Goal: Task Accomplishment & Management: Use online tool/utility

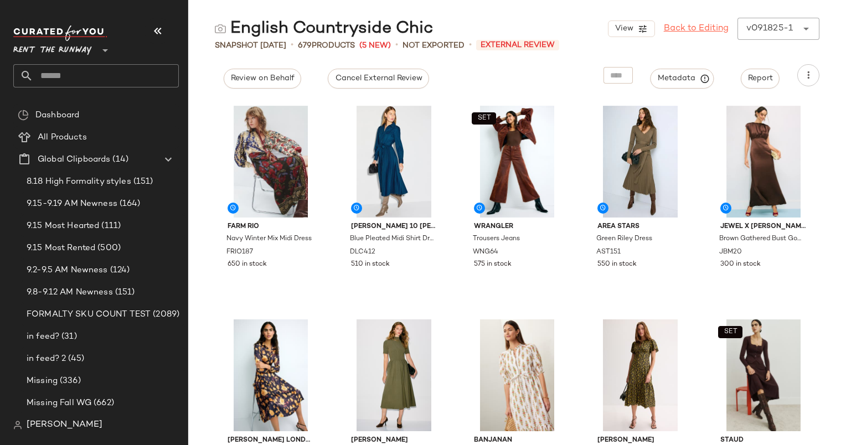
click at [702, 32] on link "Back to Editing" at bounding box center [696, 28] width 65 height 13
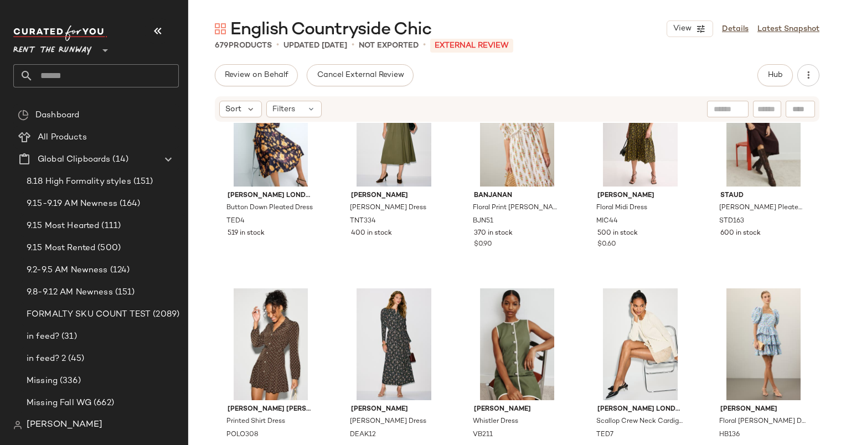
scroll to position [278, 0]
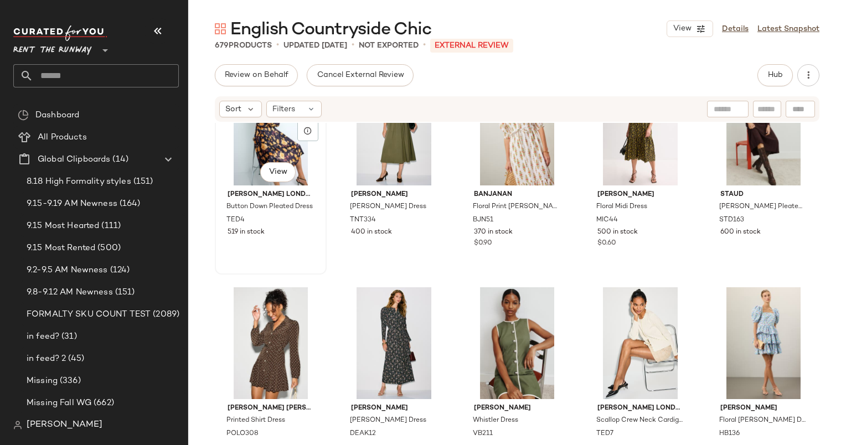
click at [259, 151] on div "#6 View" at bounding box center [271, 130] width 104 height 112
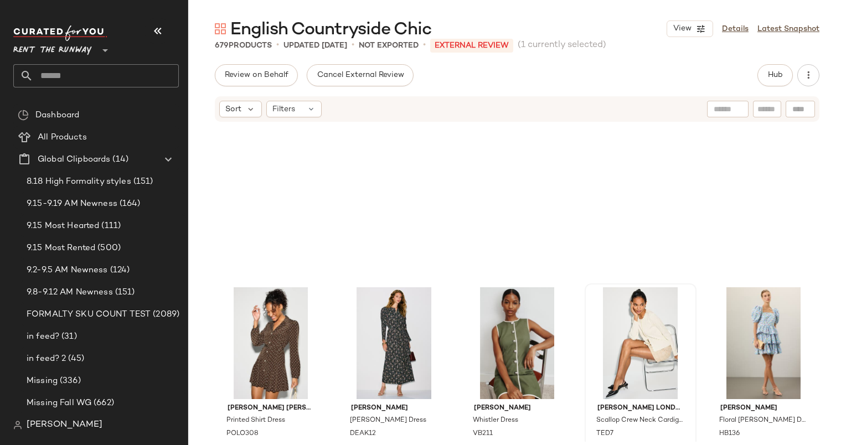
scroll to position [668, 0]
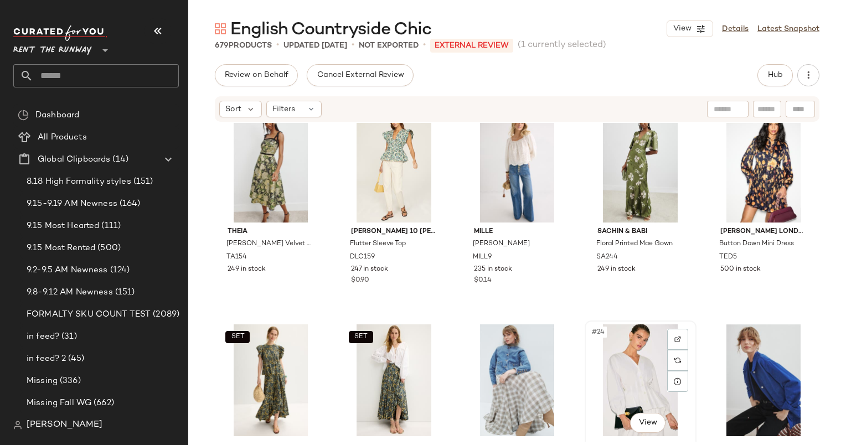
click at [635, 369] on div "#24 View" at bounding box center [640, 380] width 104 height 112
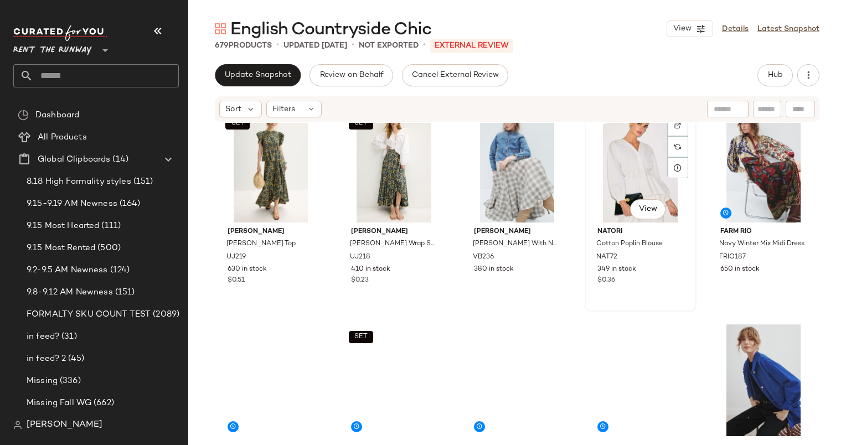
scroll to position [454, 0]
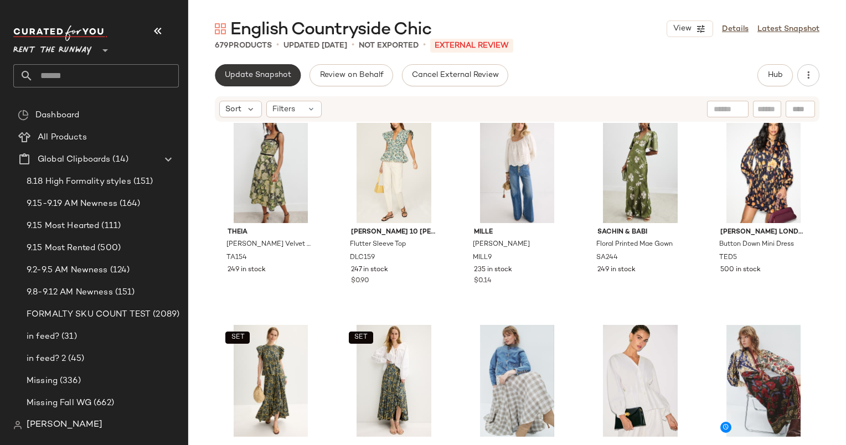
click at [261, 81] on button "Update Snapshot" at bounding box center [258, 75] width 86 height 22
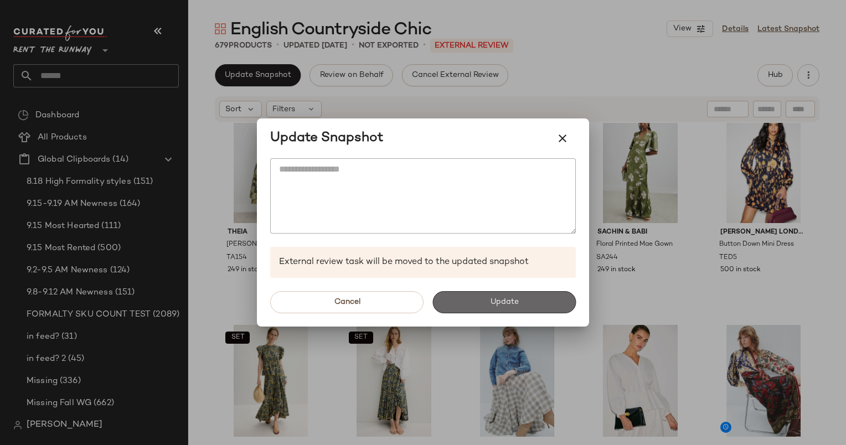
click at [466, 296] on button "Update" at bounding box center [503, 302] width 143 height 22
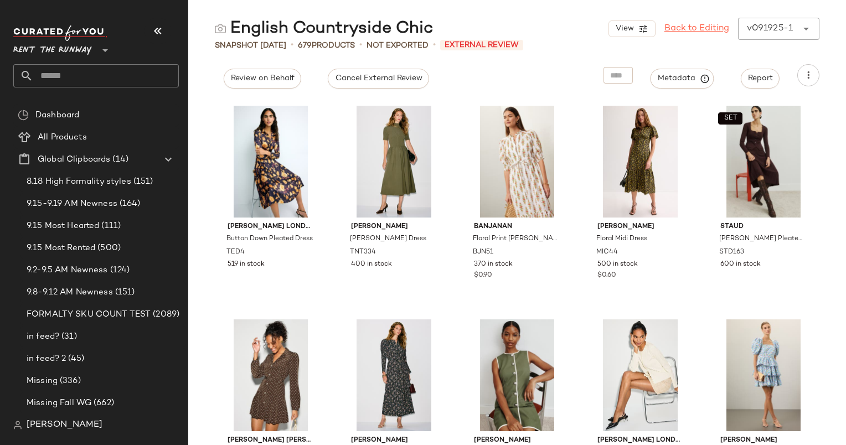
click at [706, 29] on link "Back to Editing" at bounding box center [696, 28] width 65 height 13
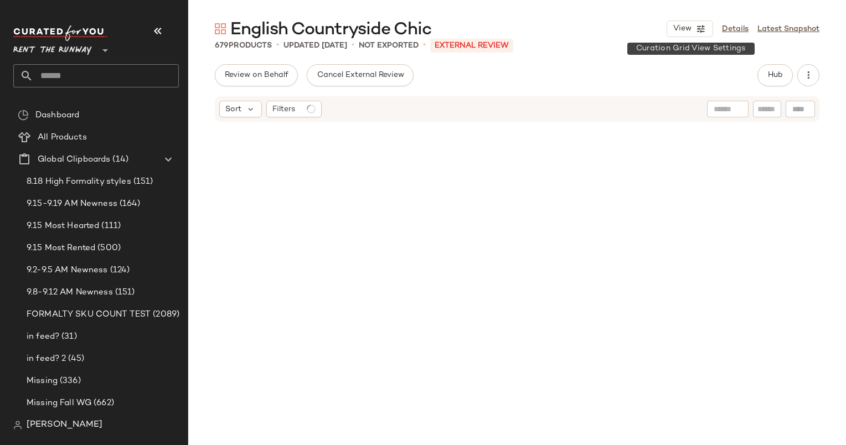
scroll to position [650, 0]
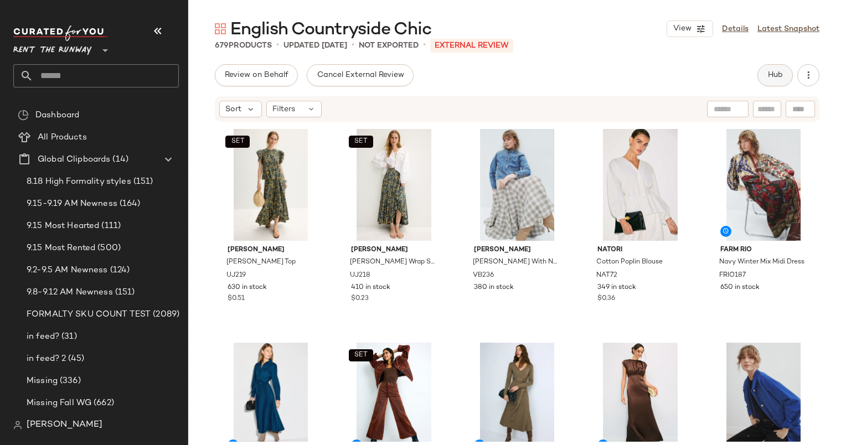
click at [773, 75] on span "Hub" at bounding box center [774, 75] width 15 height 9
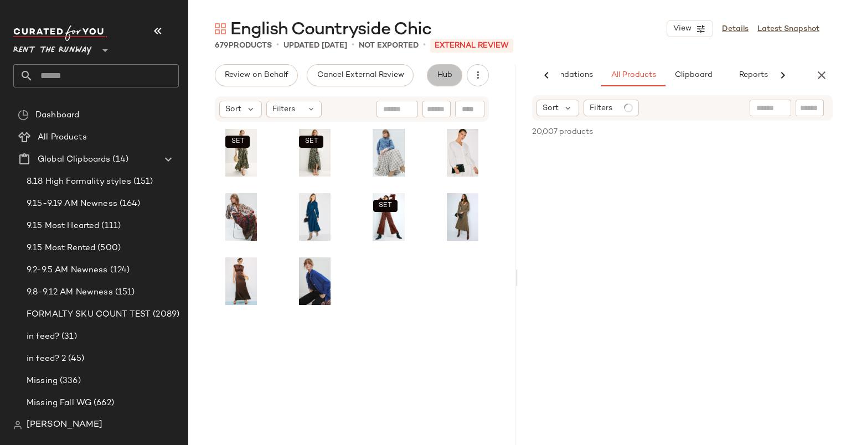
scroll to position [128, 0]
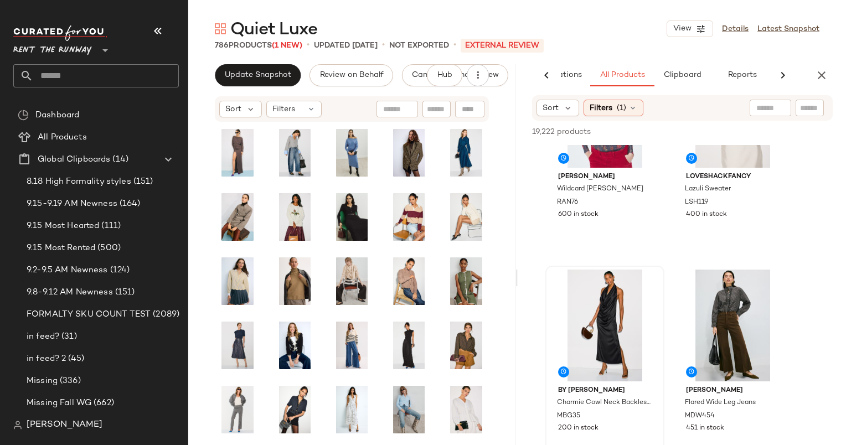
scroll to position [870, 0]
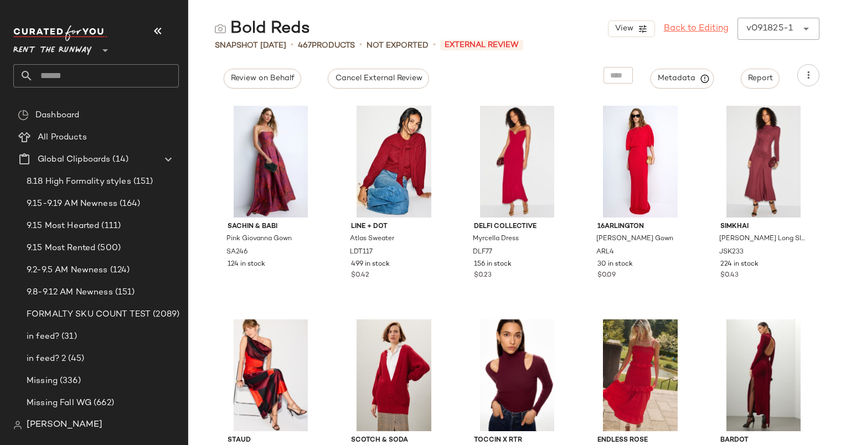
click at [716, 23] on link "Back to Editing" at bounding box center [696, 28] width 65 height 13
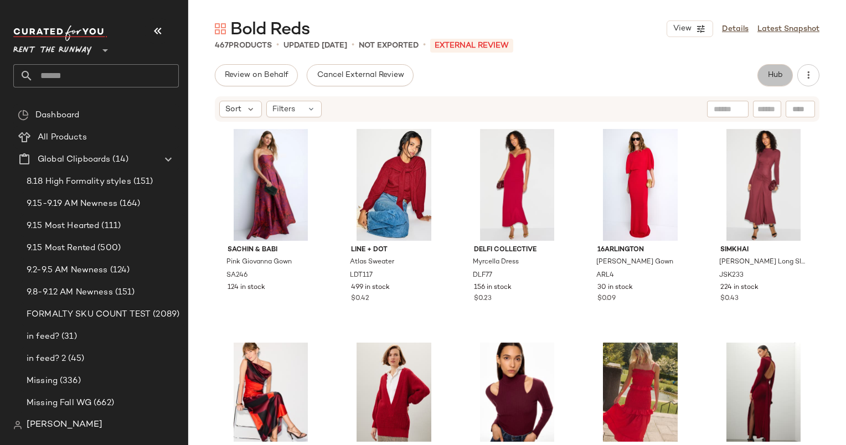
click at [764, 80] on button "Hub" at bounding box center [774, 75] width 35 height 22
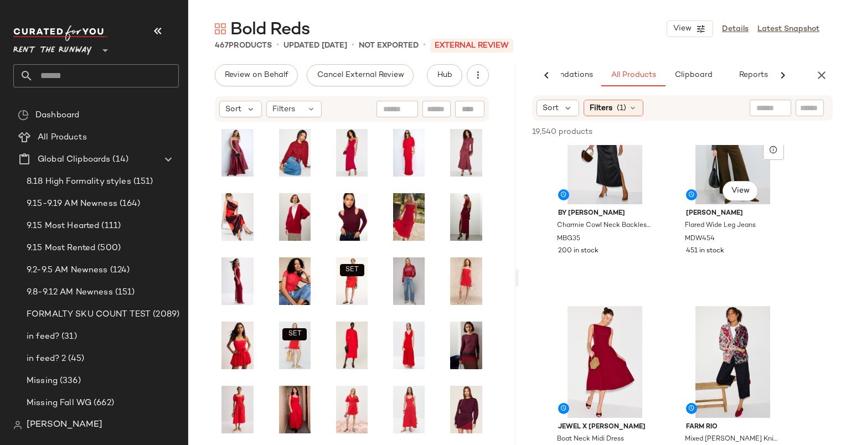
scroll to position [932, 0]
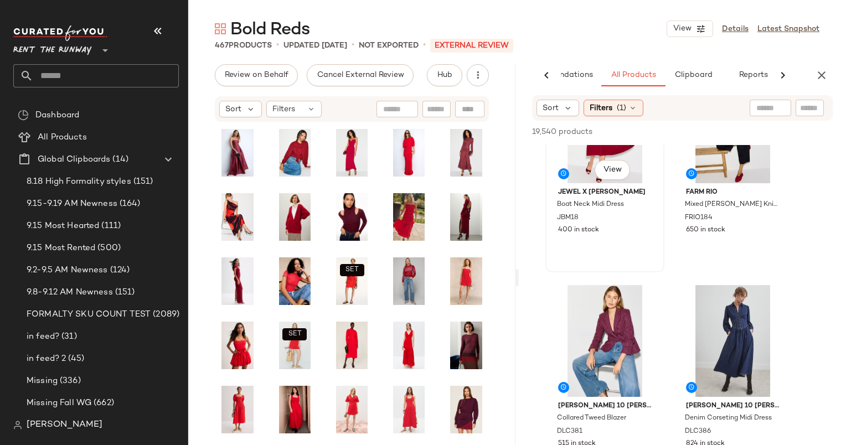
click at [573, 172] on div "#9 View" at bounding box center [604, 127] width 111 height 112
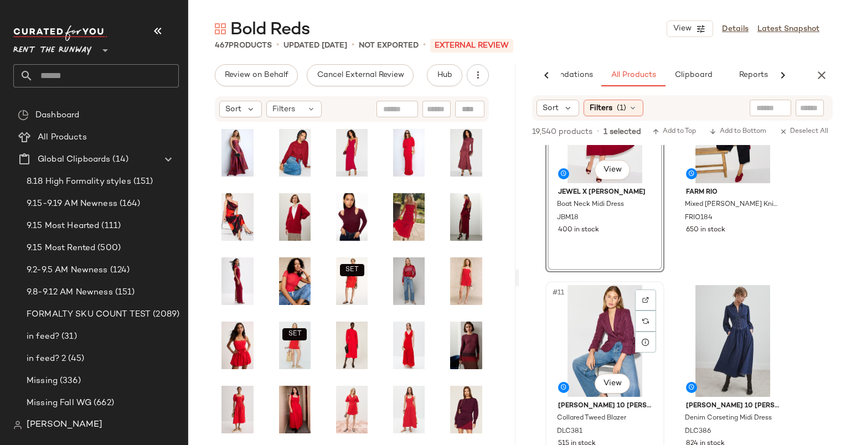
click at [594, 294] on div "#11 View" at bounding box center [604, 341] width 111 height 112
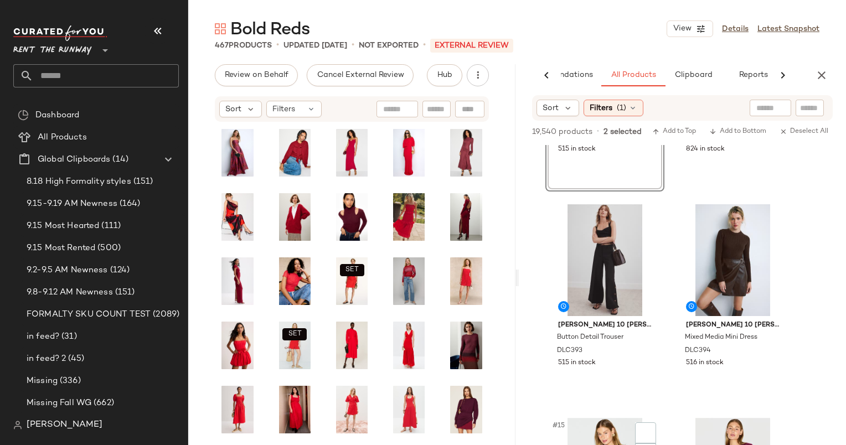
scroll to position [1470, 0]
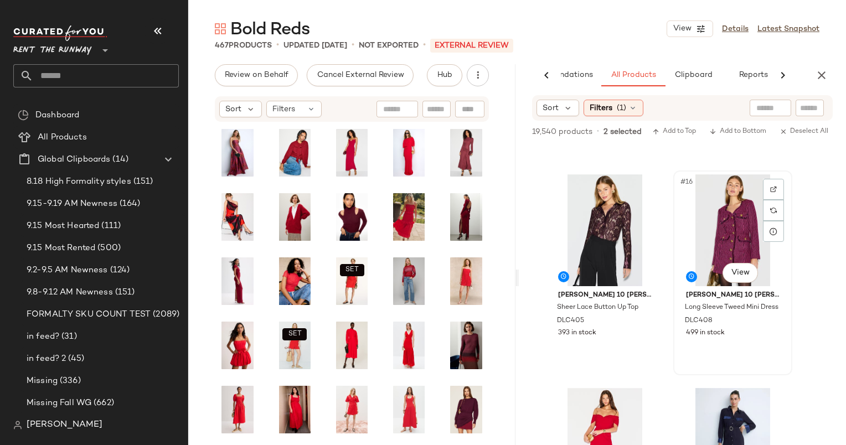
click at [728, 215] on div "#16 View" at bounding box center [732, 230] width 111 height 112
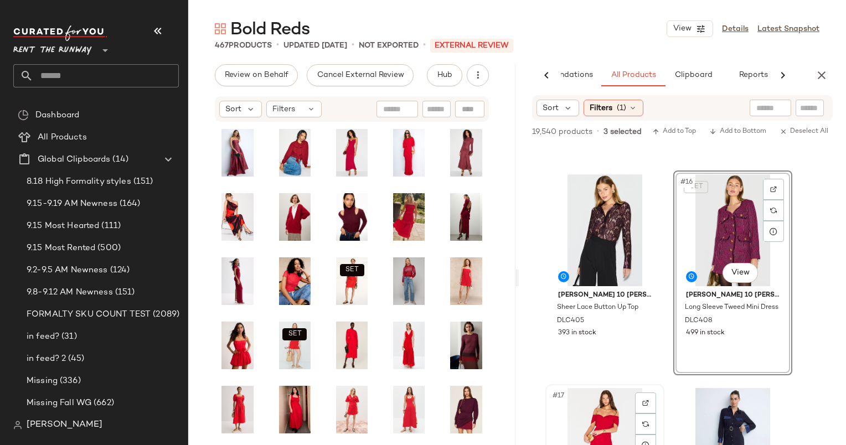
click at [607, 399] on div "#17 View" at bounding box center [604, 444] width 111 height 112
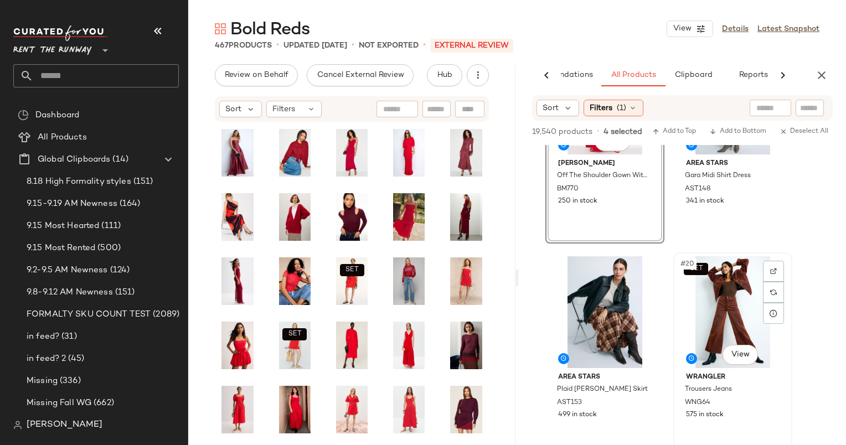
scroll to position [1913, 0]
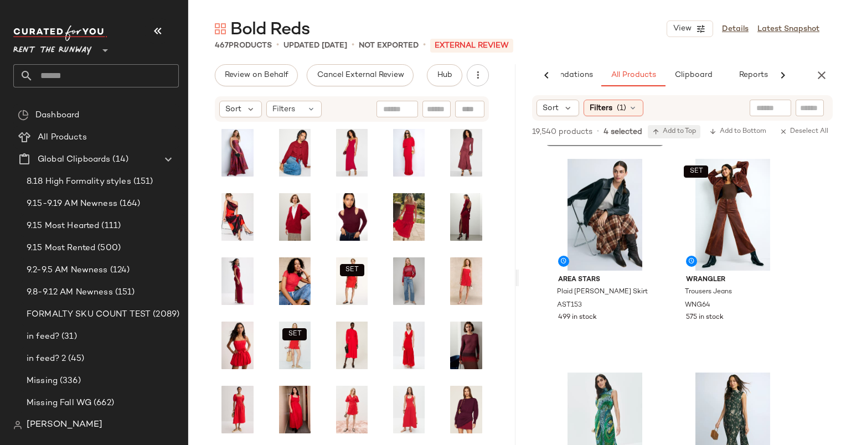
click at [669, 127] on button "Add to Top" at bounding box center [674, 131] width 53 height 13
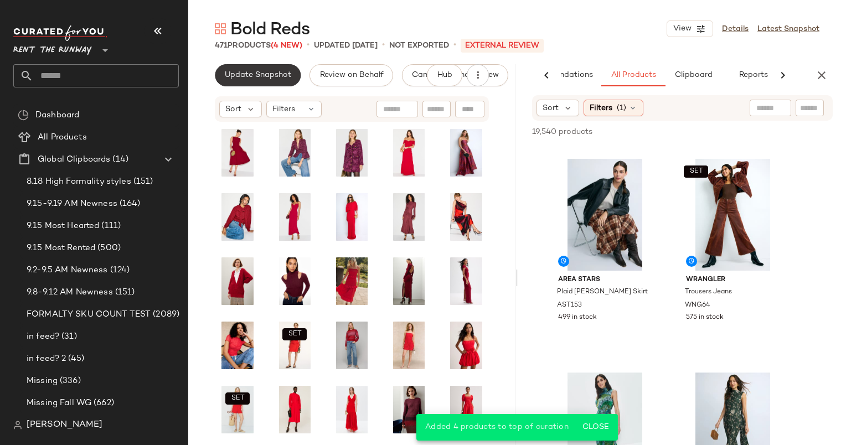
click at [259, 78] on span "Update Snapshot" at bounding box center [257, 75] width 67 height 9
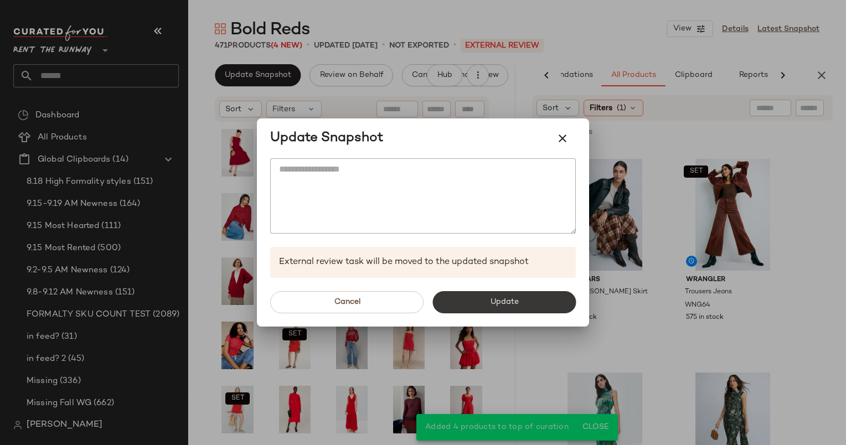
click at [500, 299] on span "Update" at bounding box center [503, 302] width 29 height 9
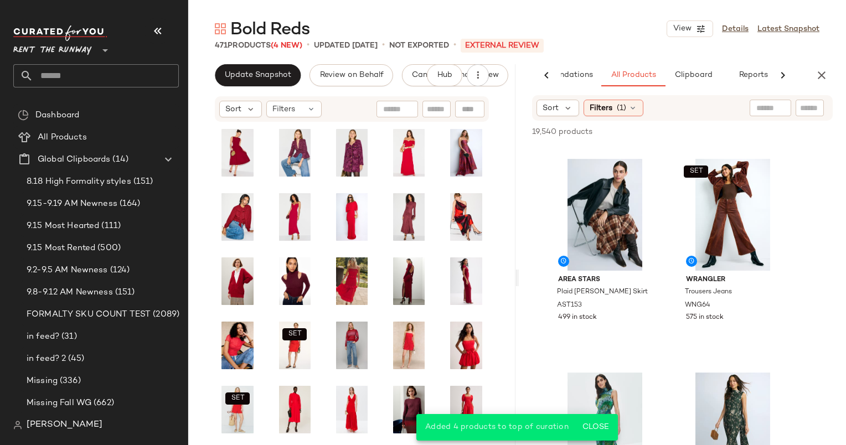
scroll to position [3622, 0]
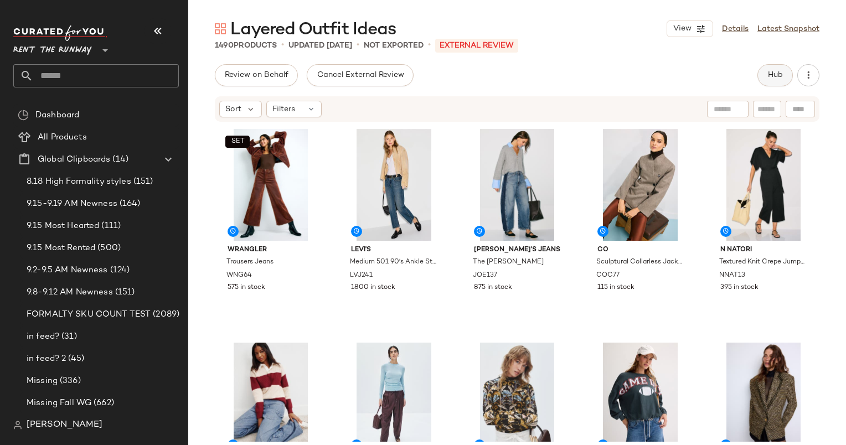
click at [775, 73] on span "Hub" at bounding box center [774, 75] width 15 height 9
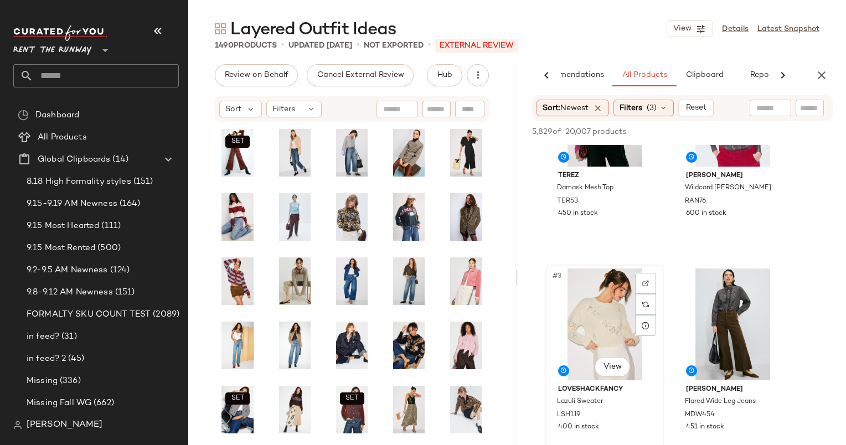
click at [589, 312] on div "#3 View" at bounding box center [604, 324] width 111 height 112
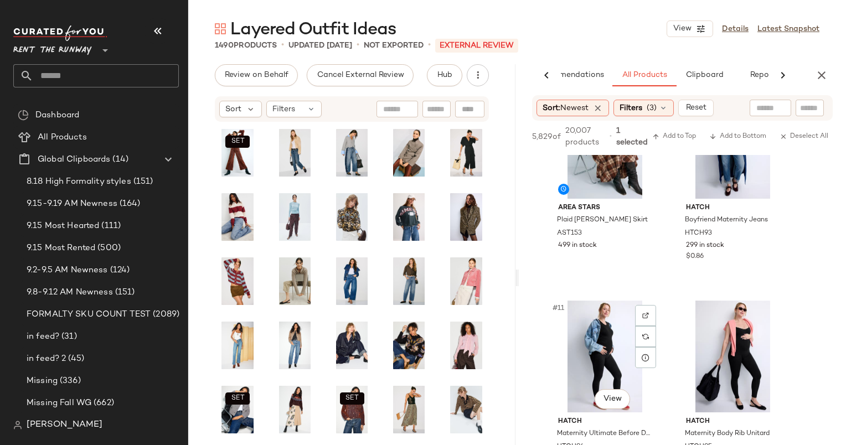
scroll to position [921, 0]
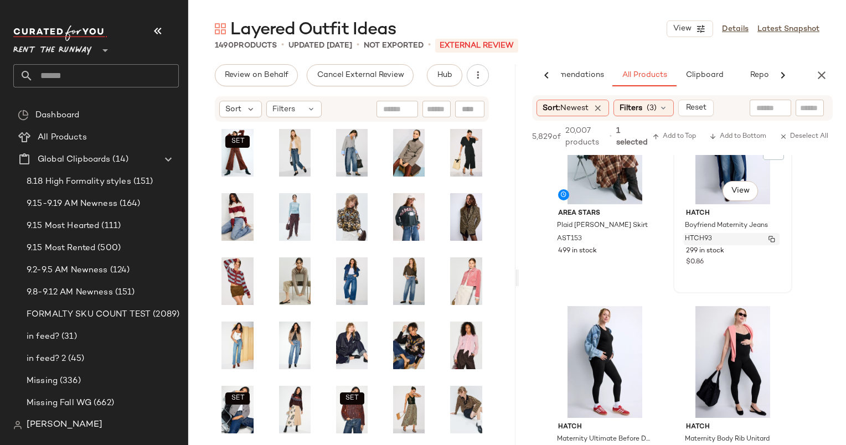
click at [705, 236] on span "HTCH93" at bounding box center [698, 239] width 27 height 10
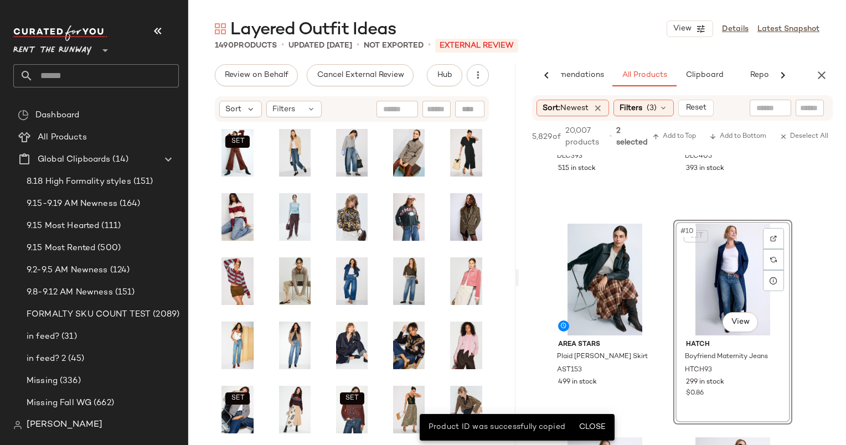
scroll to position [788, 0]
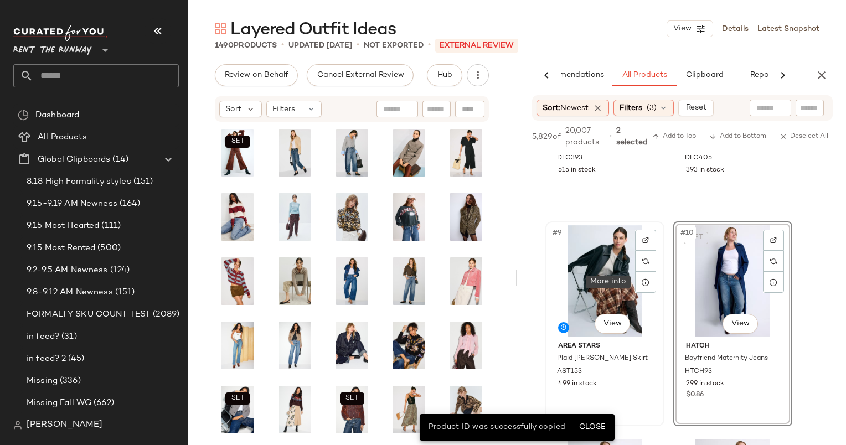
click at [623, 278] on div "#9 View" at bounding box center [604, 281] width 111 height 112
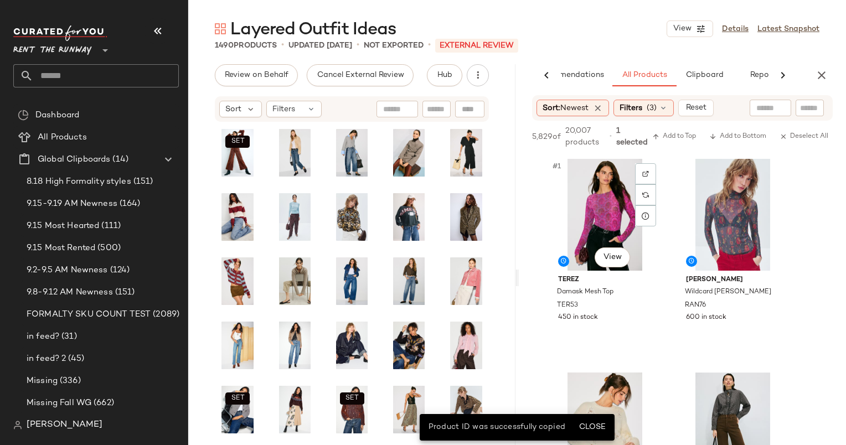
scroll to position [0, 0]
click at [612, 167] on div "#1 View" at bounding box center [604, 215] width 111 height 112
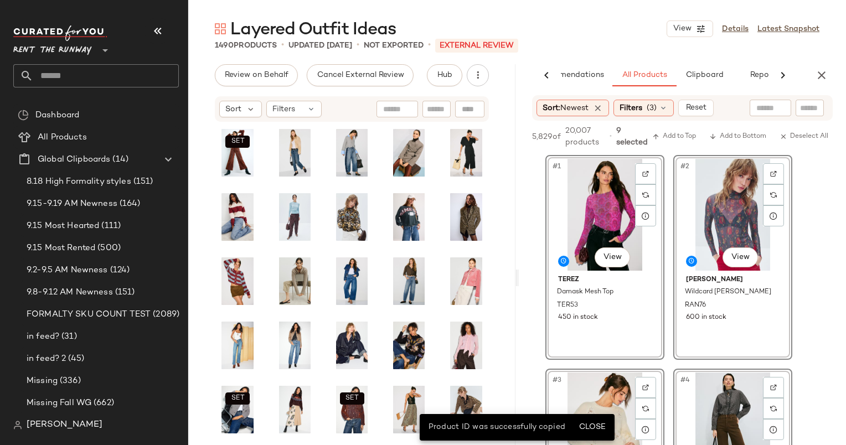
click at [691, 129] on div "5,829 of 20,007 products • 9 selected Add to Top Add to Bottom Deselect All" at bounding box center [682, 138] width 327 height 34
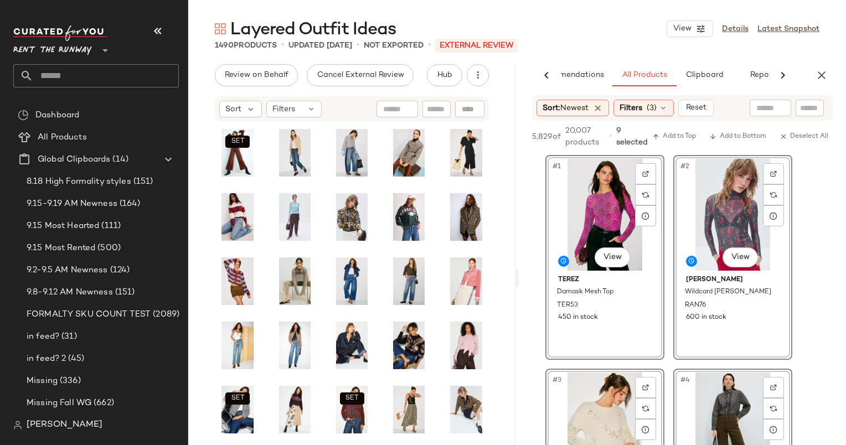
click at [686, 144] on div "5,829 of 20,007 products • 9 selected Add to Top Add to Bottom Deselect All" at bounding box center [682, 138] width 327 height 34
click at [684, 139] on span "Add to Top" at bounding box center [674, 137] width 44 height 8
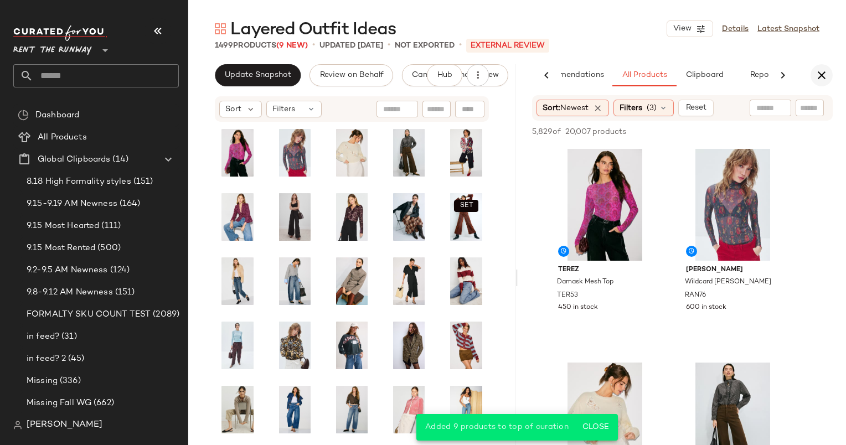
click at [821, 75] on icon "button" at bounding box center [821, 75] width 13 height 13
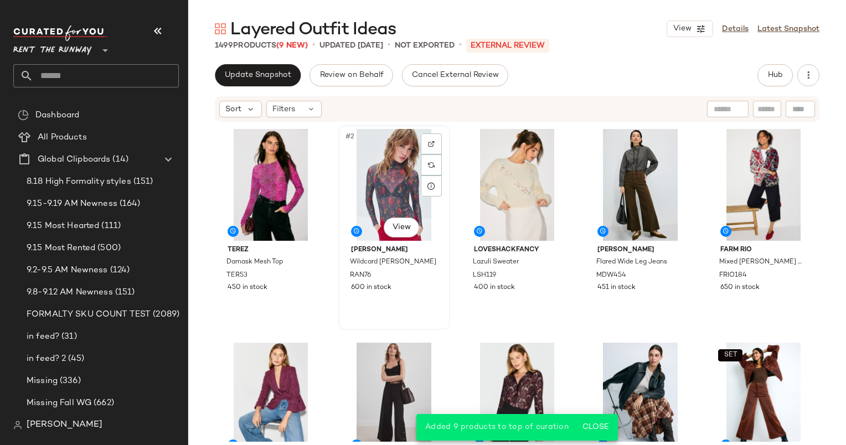
click at [389, 182] on div "#2 View" at bounding box center [394, 185] width 104 height 112
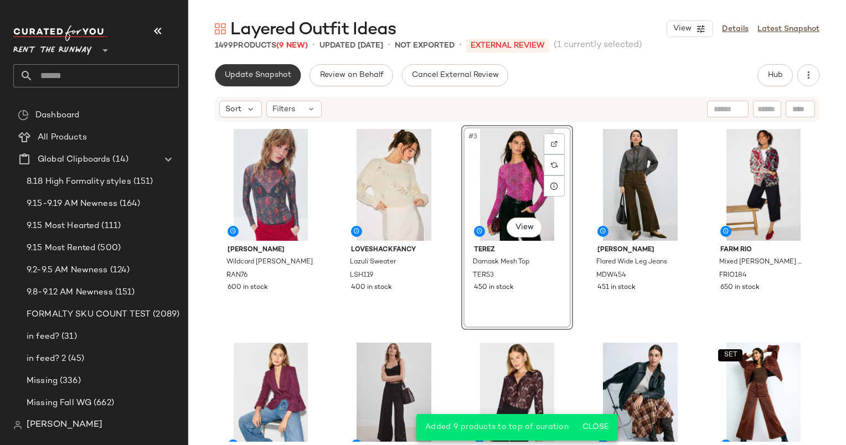
click at [264, 84] on button "Update Snapshot" at bounding box center [258, 75] width 86 height 22
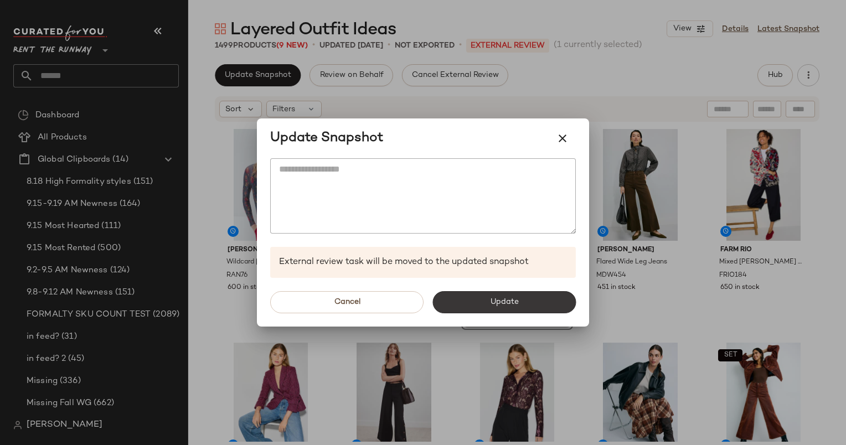
click at [534, 303] on button "Update" at bounding box center [503, 302] width 143 height 22
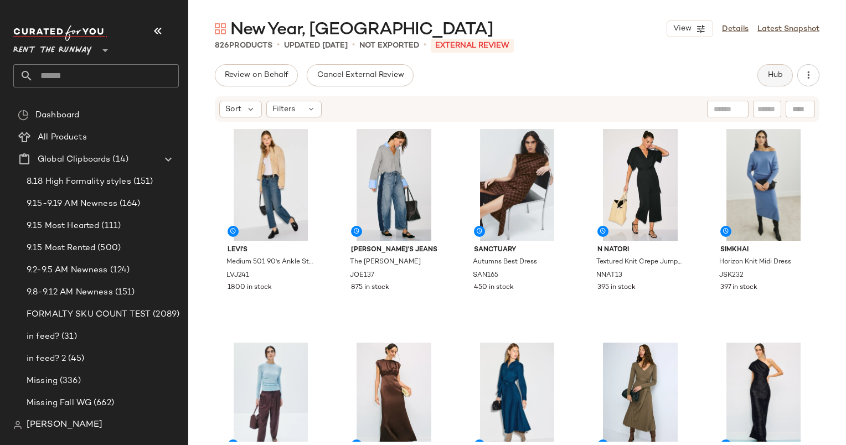
click at [779, 73] on span "Hub" at bounding box center [774, 75] width 15 height 9
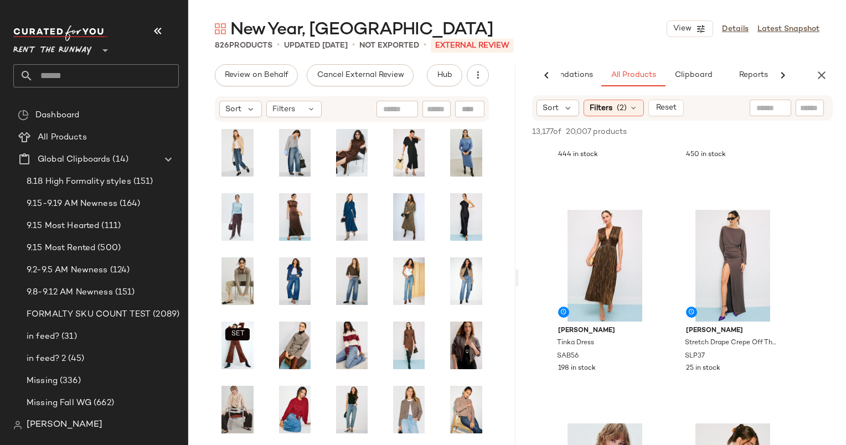
scroll to position [179, 0]
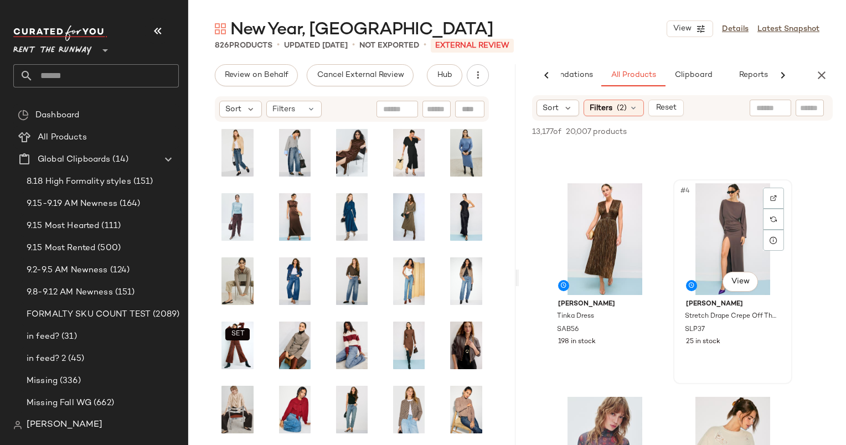
click at [737, 223] on div "#4 View" at bounding box center [732, 239] width 111 height 112
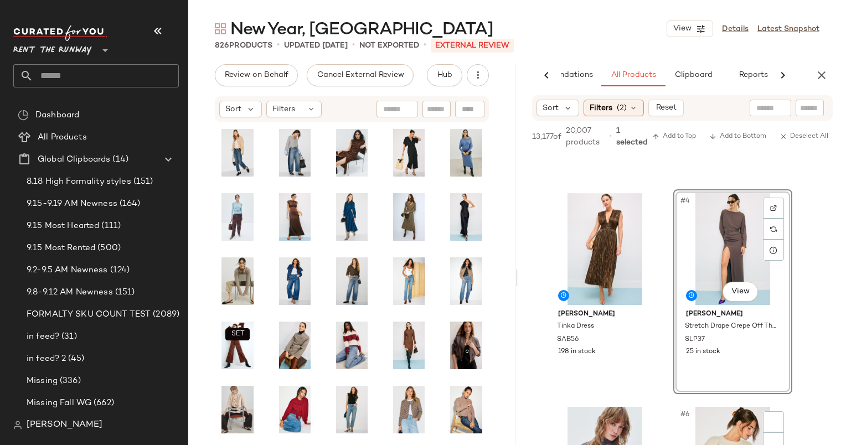
scroll to position [454, 0]
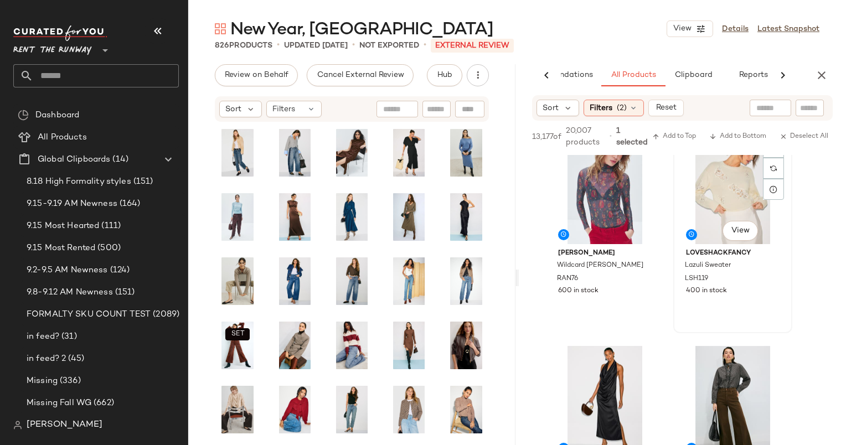
click at [723, 203] on div "#6 View" at bounding box center [732, 188] width 111 height 112
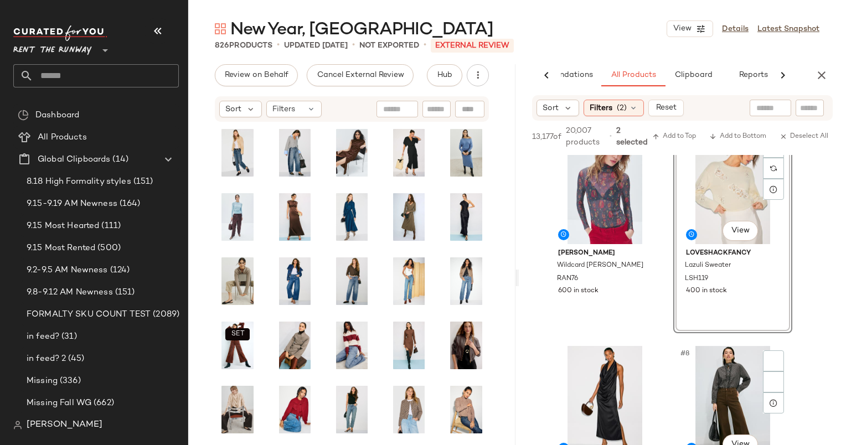
scroll to position [664, 0]
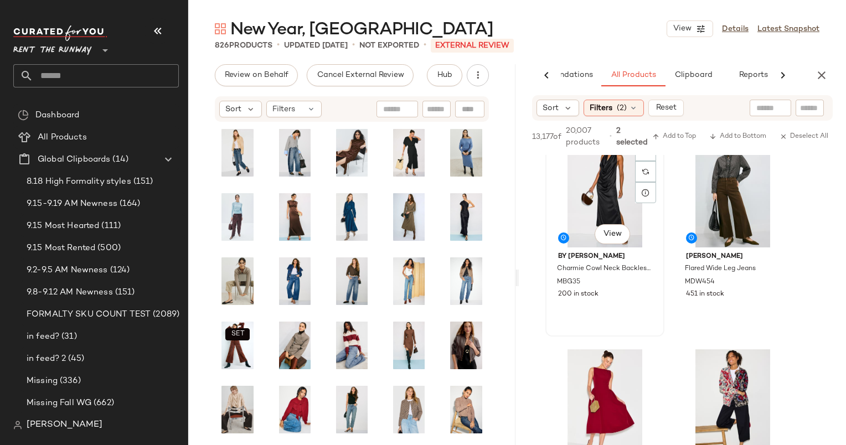
click at [585, 187] on div "#7 View" at bounding box center [604, 192] width 111 height 112
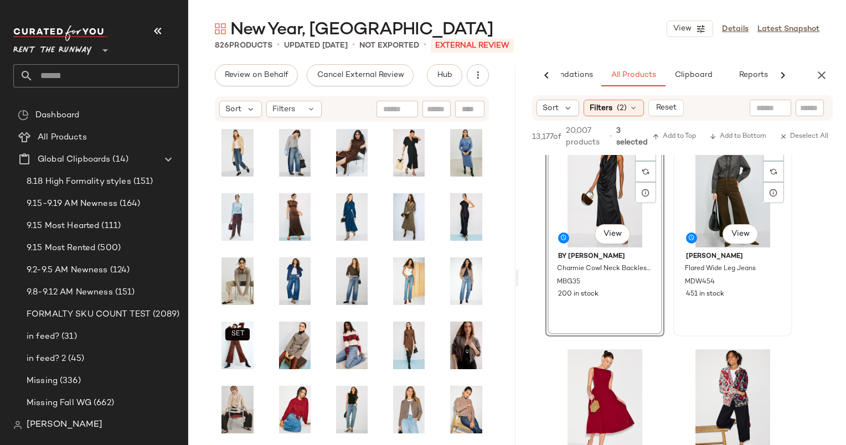
click at [742, 200] on div "#8 View" at bounding box center [732, 192] width 111 height 112
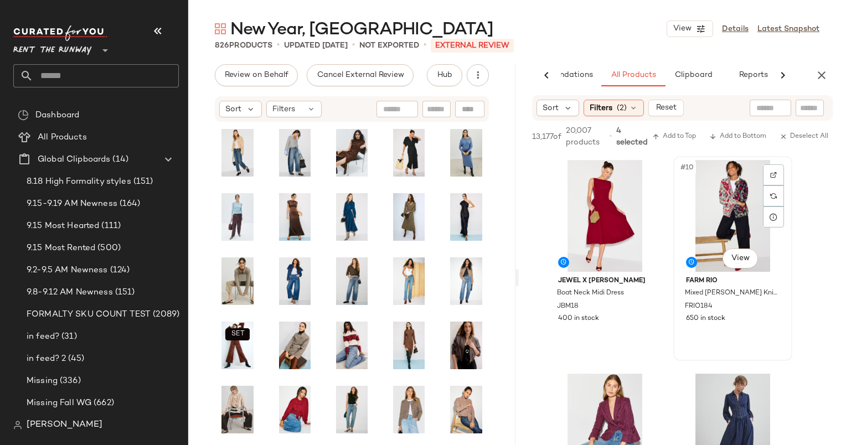
scroll to position [1062, 0]
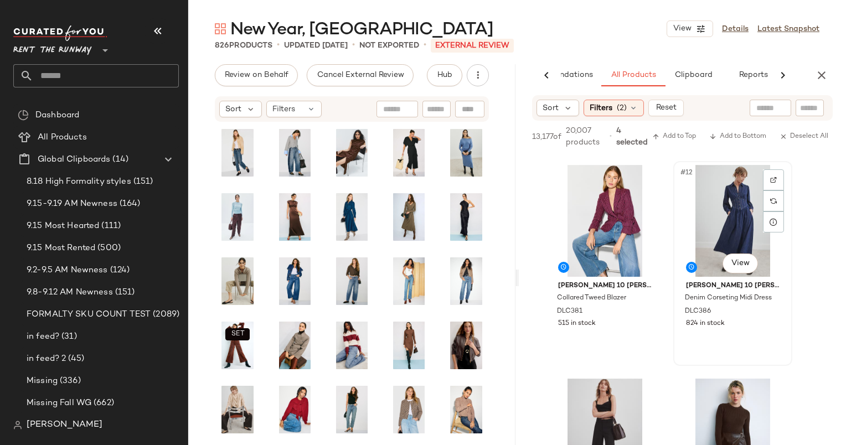
click at [716, 205] on div "#12 View" at bounding box center [732, 221] width 111 height 112
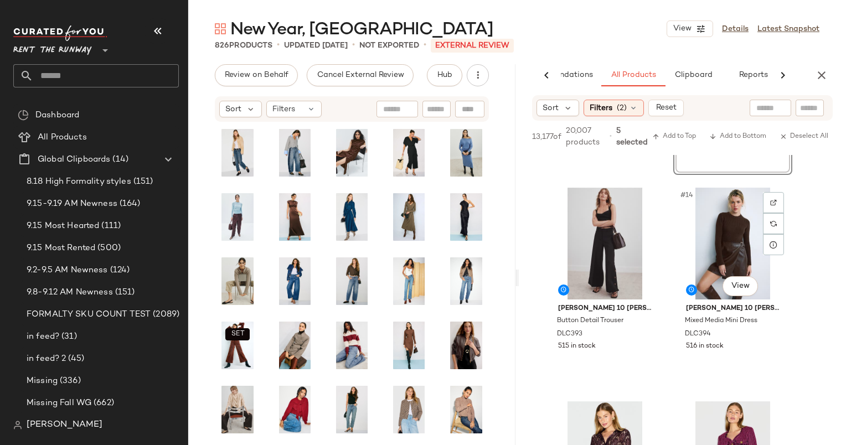
scroll to position [1260, 0]
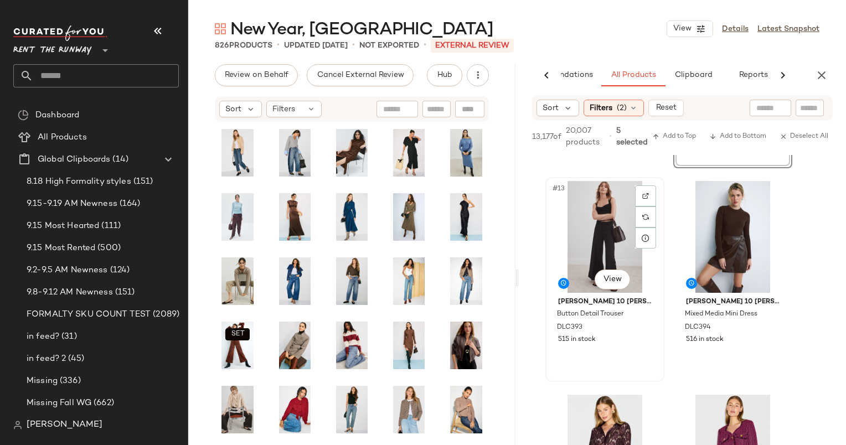
click at [602, 217] on div "#13 View" at bounding box center [604, 237] width 111 height 112
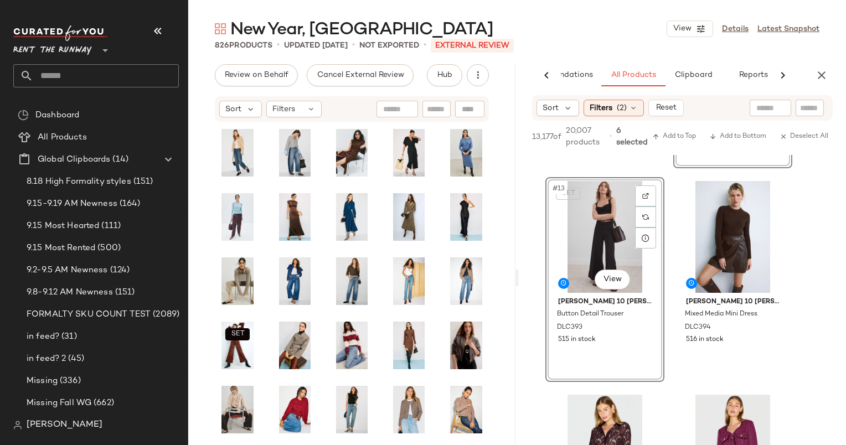
scroll to position [1371, 0]
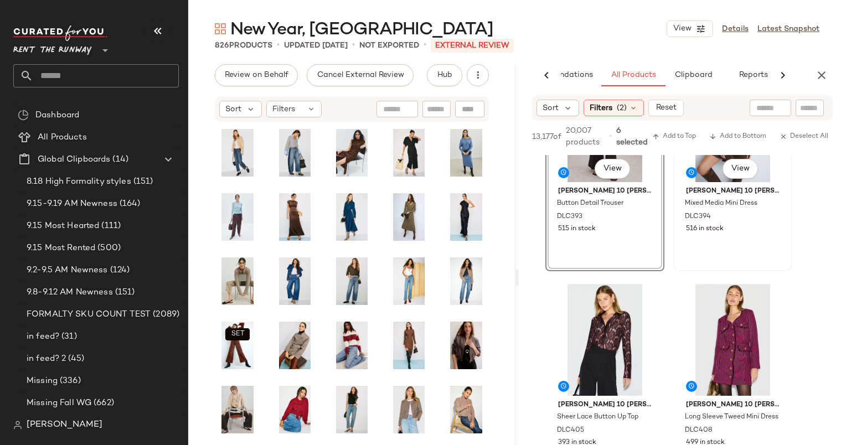
click at [754, 246] on div "#14 View Derek Lam 10 Crosby x RTR Mixed Media Mini Dress DLC394 516 in stock" at bounding box center [732, 169] width 117 height 203
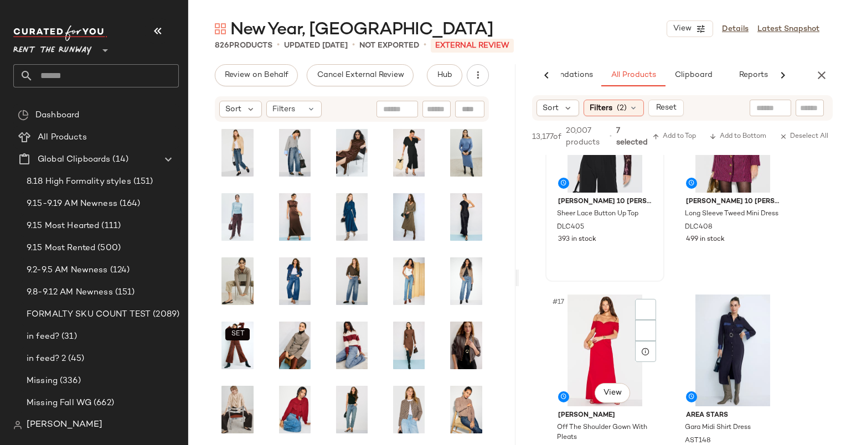
scroll to position [1733, 0]
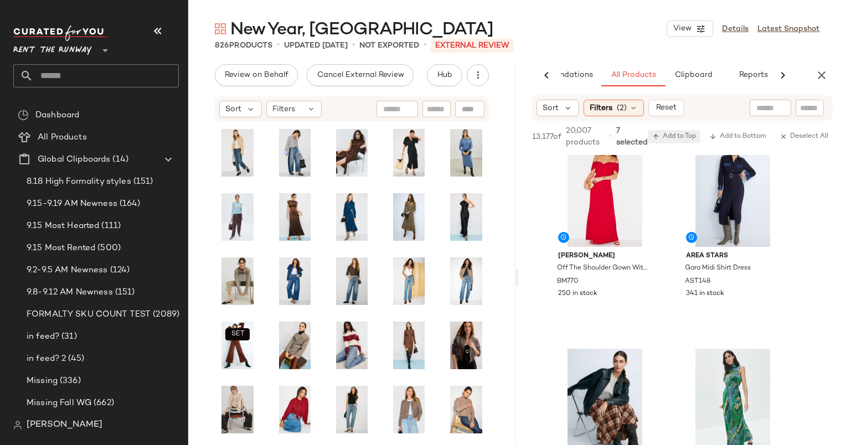
click at [688, 139] on span "Add to Top" at bounding box center [674, 137] width 44 height 8
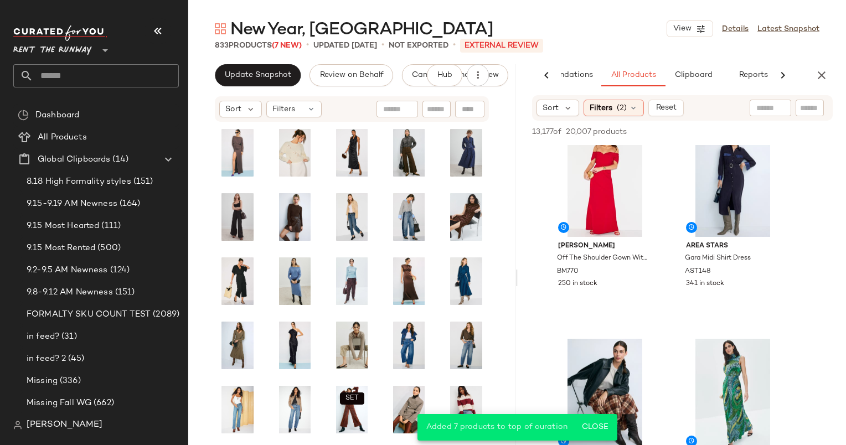
click at [234, 93] on div "Update Snapshot Review on Behalf Cancel External Review Hub Sort Filters SET" at bounding box center [351, 277] width 327 height 427
click at [246, 65] on button "Update Snapshot" at bounding box center [258, 75] width 86 height 22
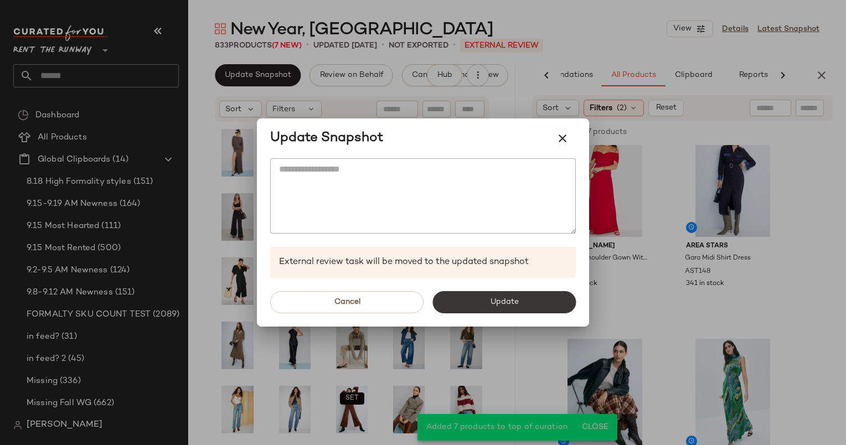
click at [522, 306] on button "Update" at bounding box center [503, 302] width 143 height 22
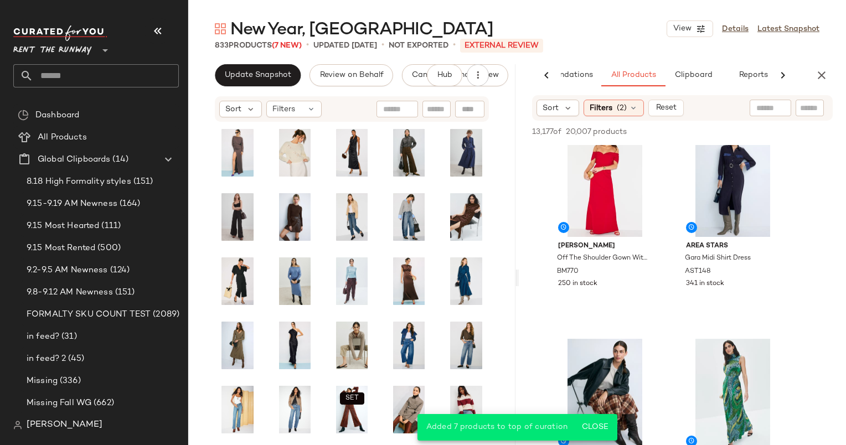
scroll to position [3442, 0]
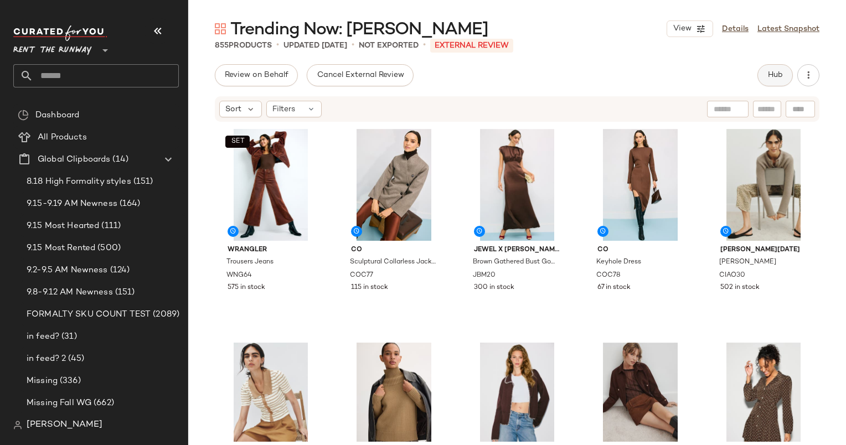
click at [784, 80] on button "Hub" at bounding box center [774, 75] width 35 height 22
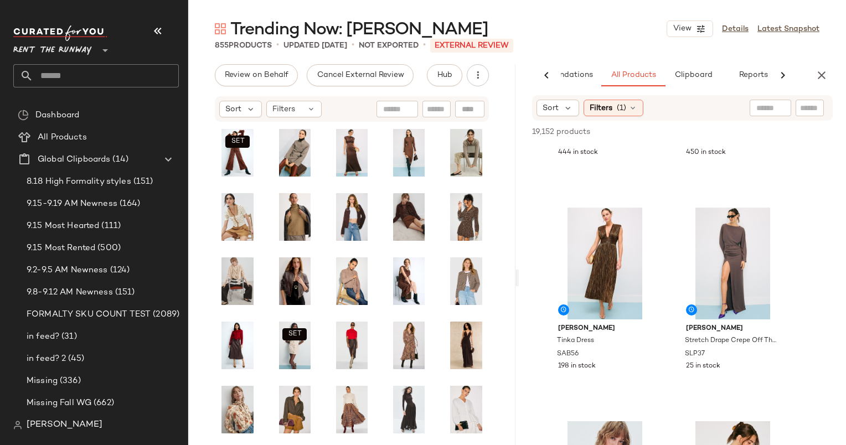
scroll to position [155, 0]
click at [601, 246] on div "#3 View" at bounding box center [604, 264] width 111 height 112
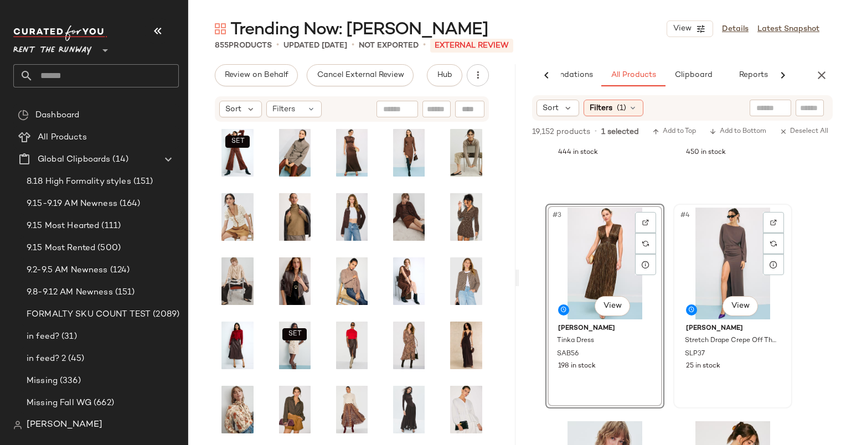
click at [737, 250] on div "#4 View" at bounding box center [732, 264] width 111 height 112
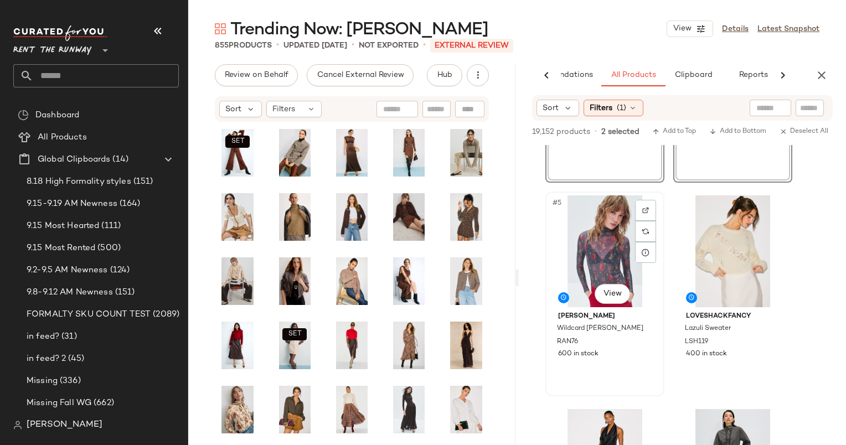
scroll to position [542, 0]
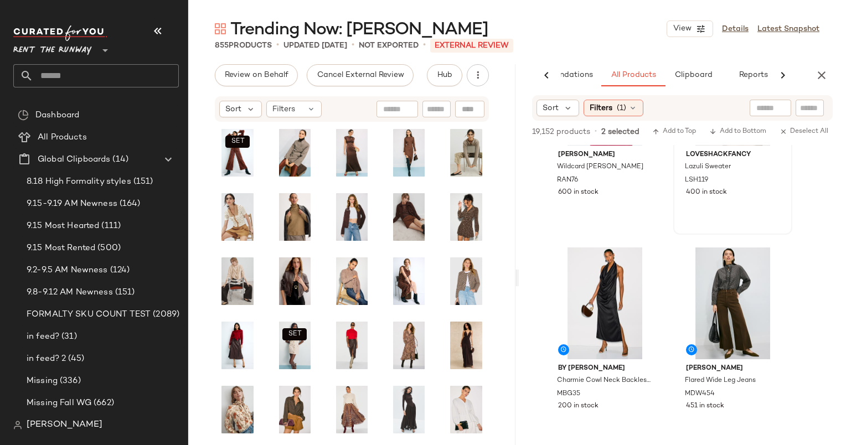
click at [754, 226] on div "#6 View LoveShackFancy Lazuli Sweater LSH119 400 in stock" at bounding box center [732, 132] width 117 height 203
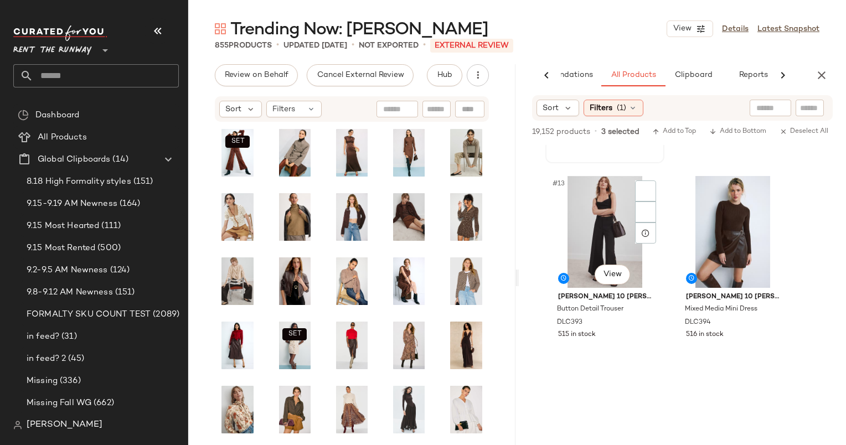
scroll to position [1255, 0]
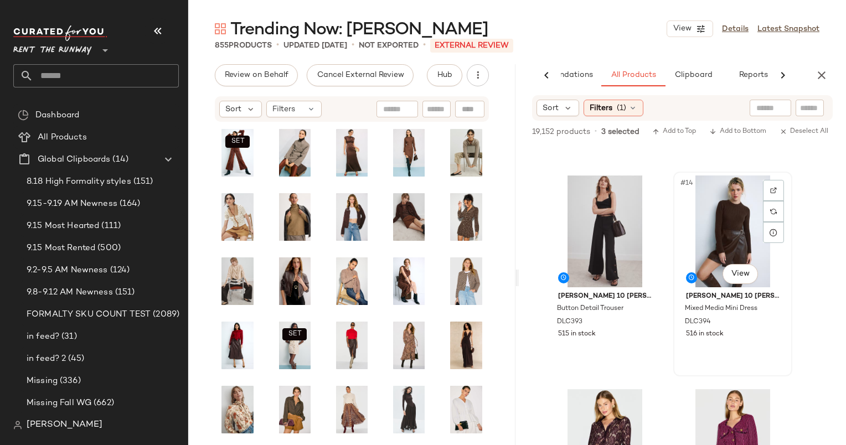
click at [738, 195] on div "#14 View" at bounding box center [732, 231] width 111 height 112
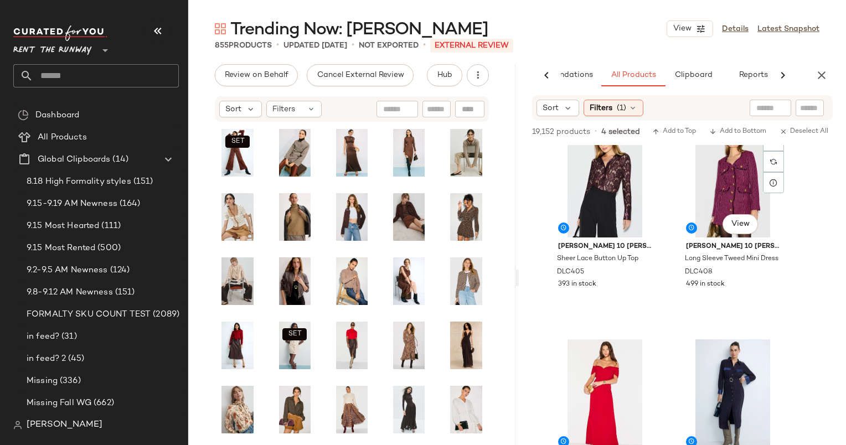
scroll to position [1521, 0]
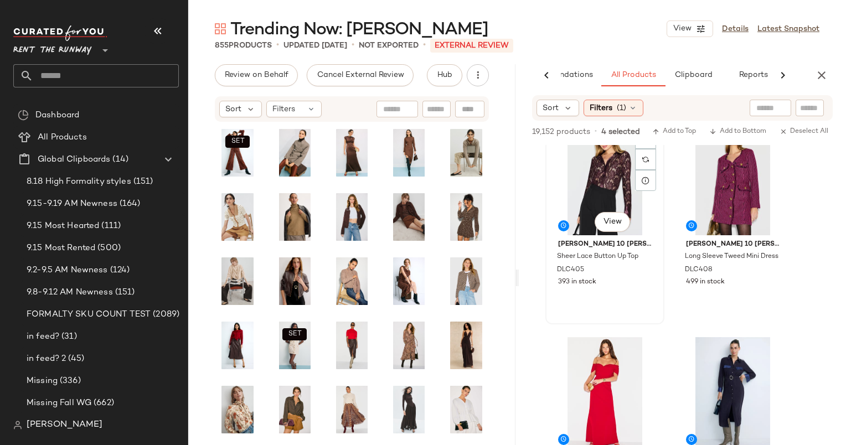
click at [609, 175] on div "#15 View" at bounding box center [604, 179] width 111 height 112
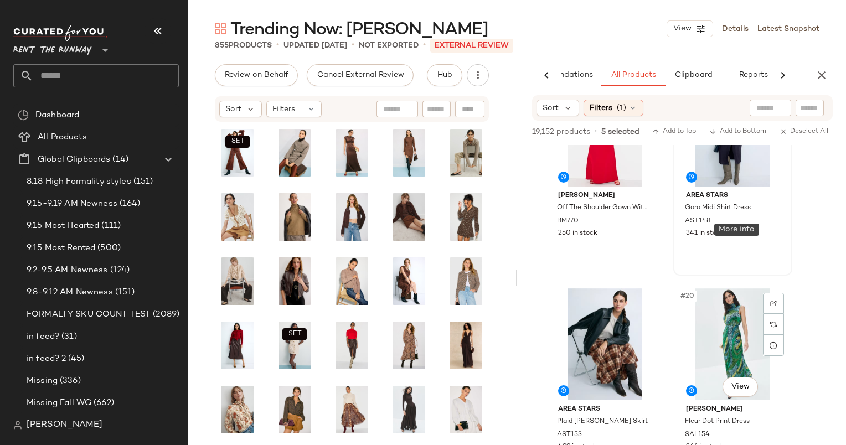
scroll to position [1899, 0]
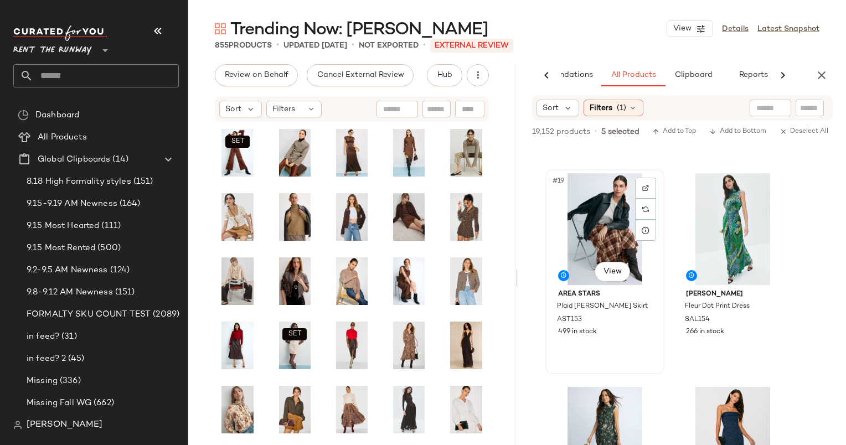
click at [622, 230] on div "#19 View" at bounding box center [604, 229] width 111 height 112
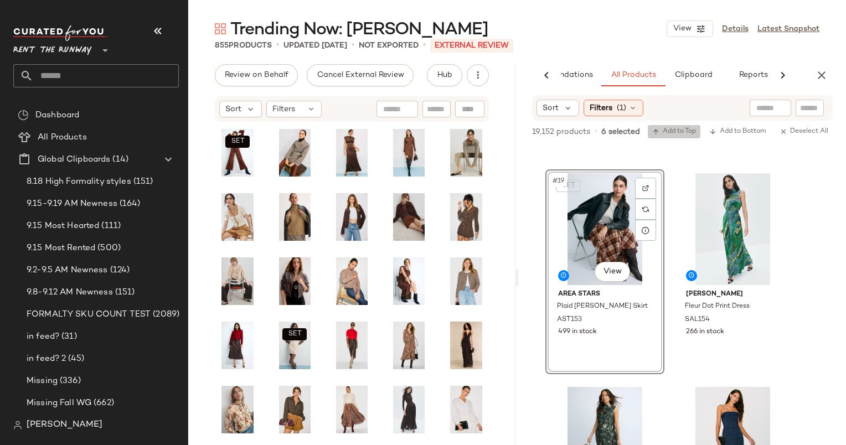
click at [672, 136] on button "Add to Top" at bounding box center [674, 131] width 53 height 13
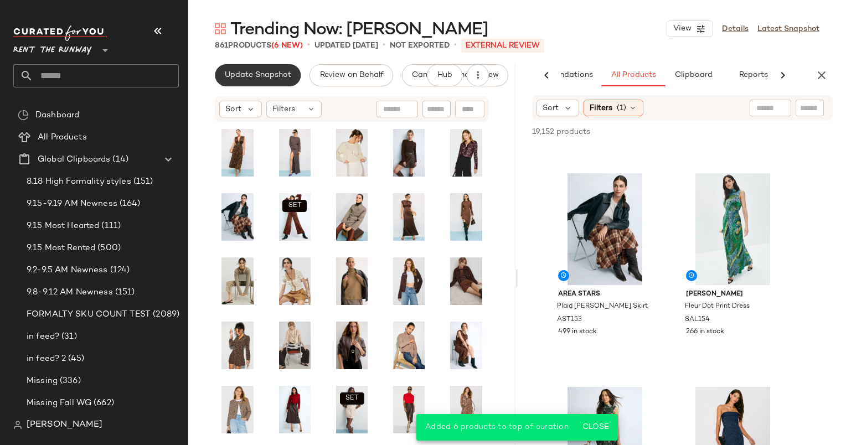
click at [280, 76] on span "Update Snapshot" at bounding box center [257, 75] width 67 height 9
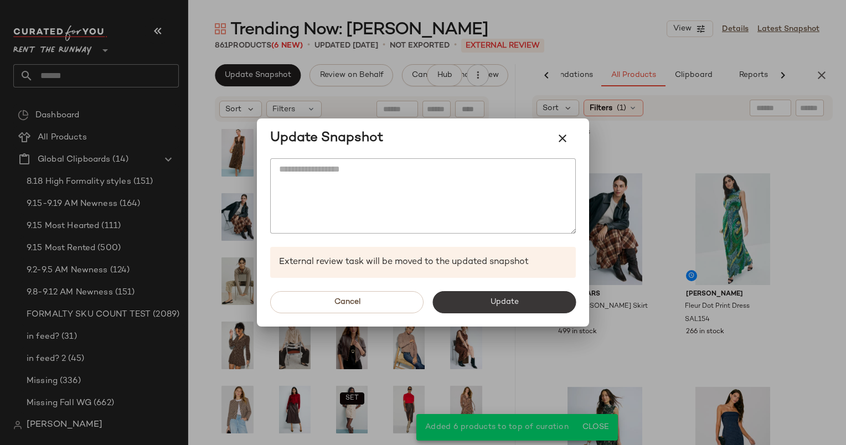
click at [553, 302] on button "Update" at bounding box center [503, 302] width 143 height 22
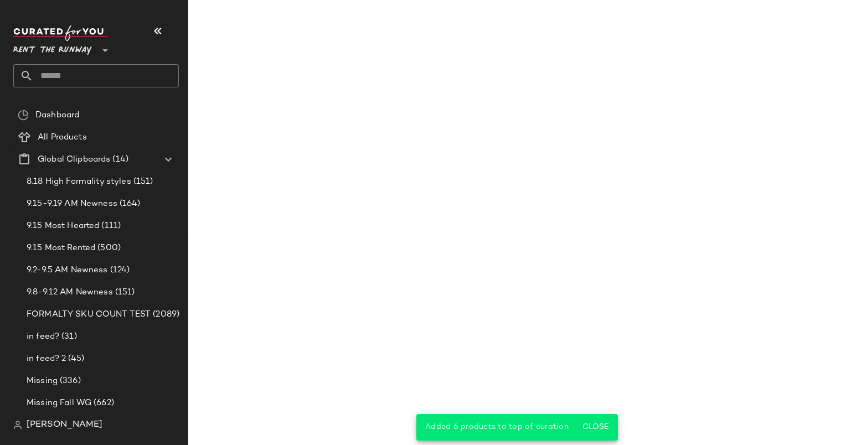
scroll to position [3608, 0]
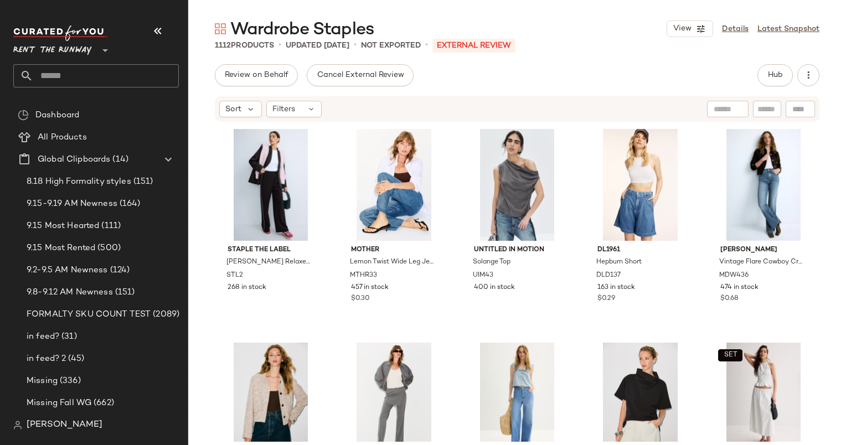
click at [751, 88] on div "Review on Behalf Cancel External Review Hub Sort Filters Staple The Label Dion …" at bounding box center [517, 277] width 658 height 427
click at [770, 73] on span "Hub" at bounding box center [774, 75] width 15 height 9
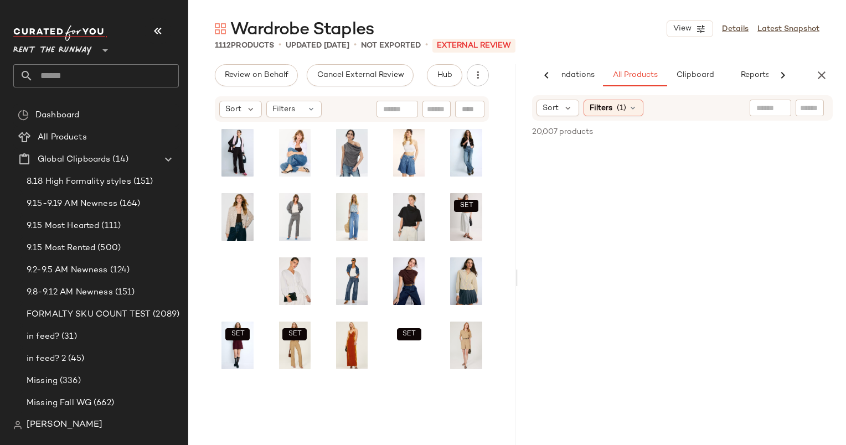
scroll to position [0, 57]
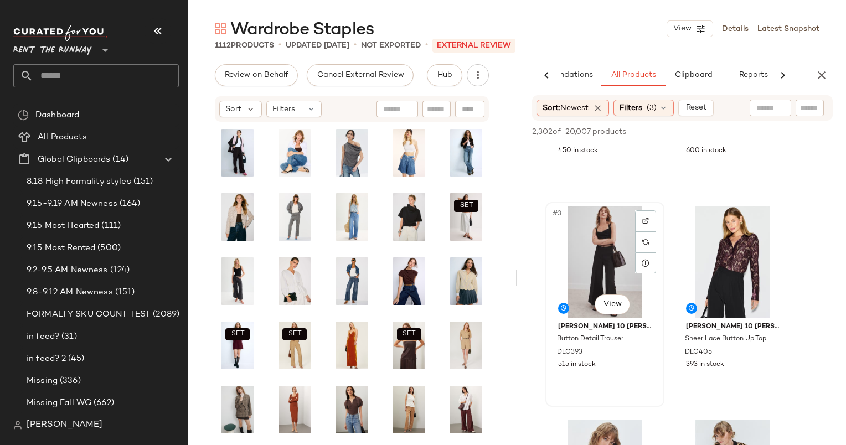
click at [587, 245] on div "#3 View" at bounding box center [604, 262] width 111 height 112
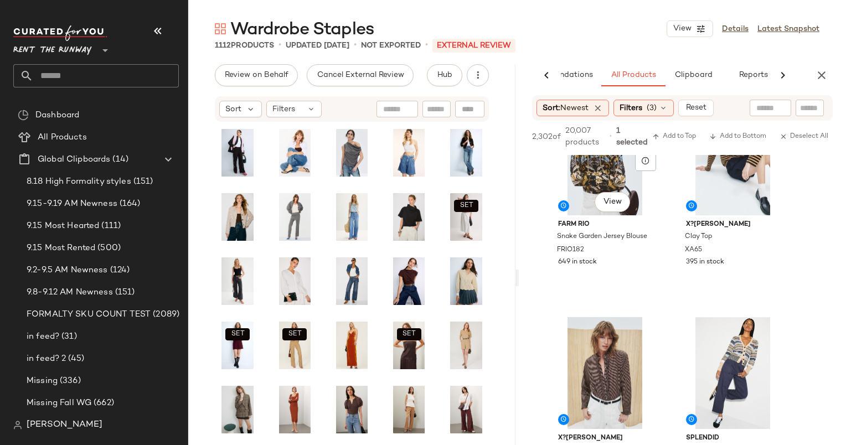
scroll to position [489, 0]
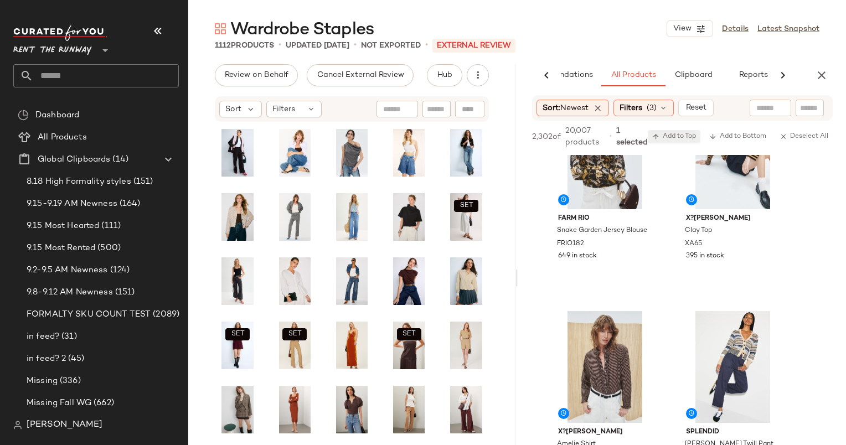
click at [690, 138] on span "Add to Top" at bounding box center [674, 137] width 44 height 8
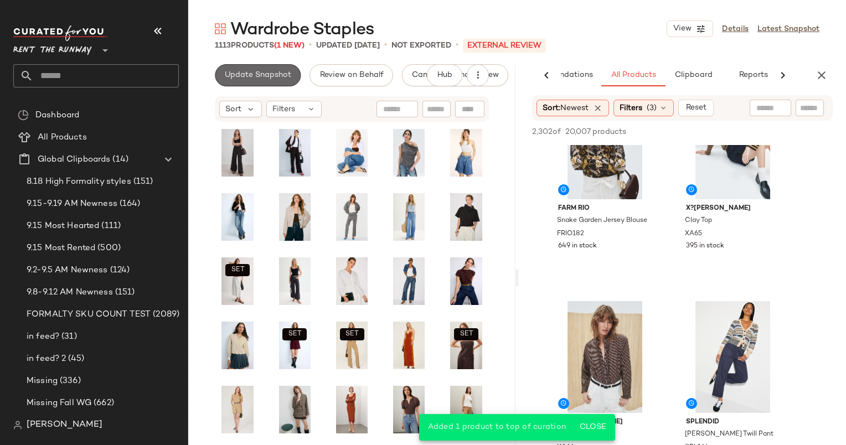
click at [287, 77] on span "Update Snapshot" at bounding box center [257, 75] width 67 height 9
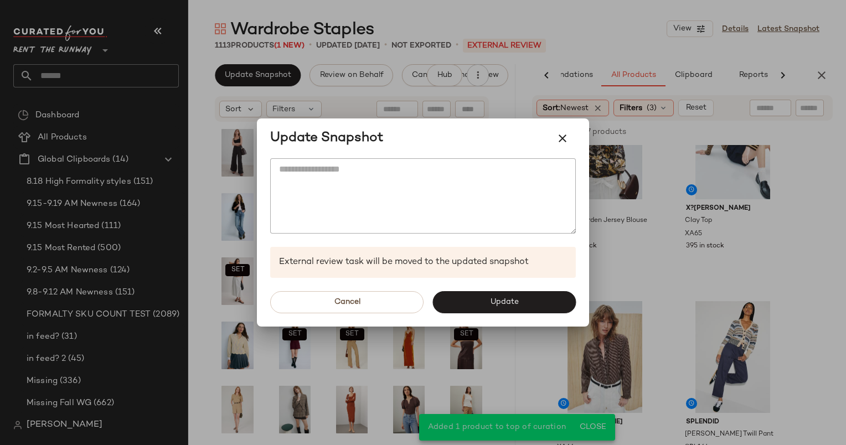
click at [504, 284] on div "Cancel Update" at bounding box center [423, 302] width 332 height 49
click at [508, 297] on button "Update" at bounding box center [503, 302] width 143 height 22
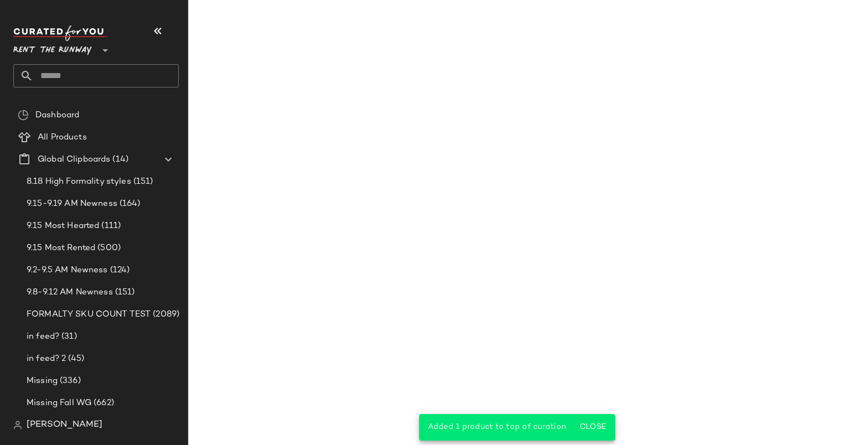
scroll to position [916, 0]
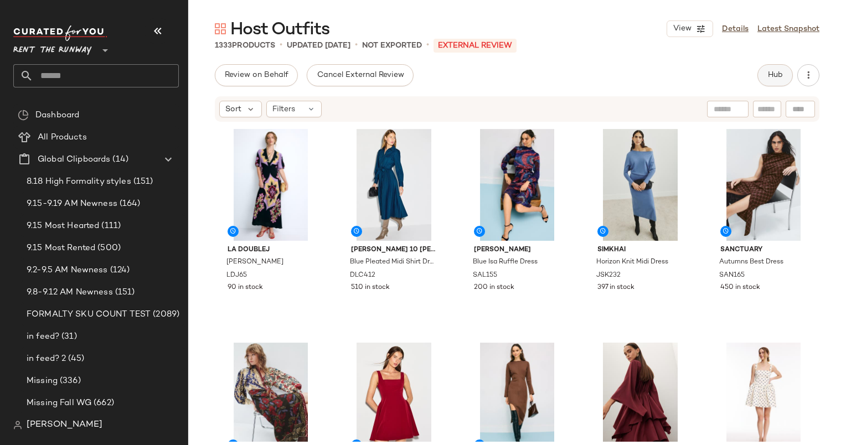
click at [595, 76] on button "Hub" at bounding box center [774, 75] width 35 height 22
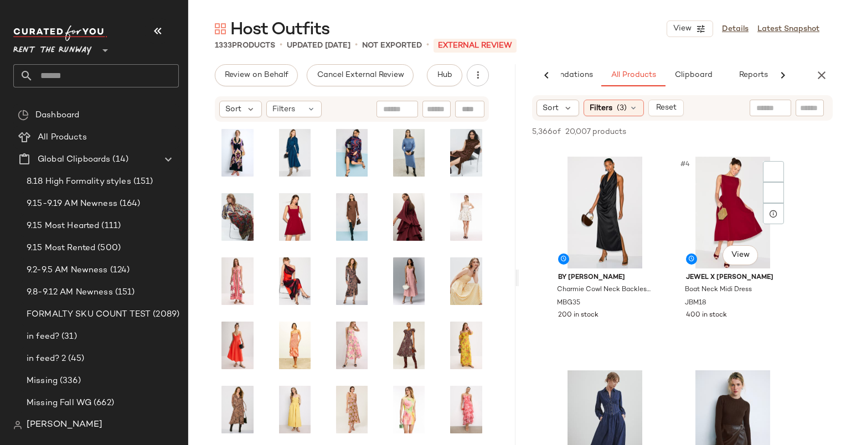
scroll to position [207, 0]
click at [595, 208] on div "#4 View" at bounding box center [732, 212] width 111 height 112
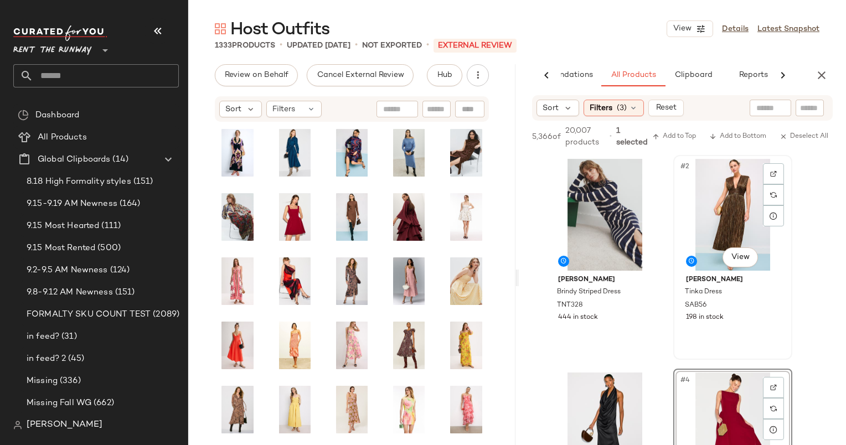
scroll to position [50, 0]
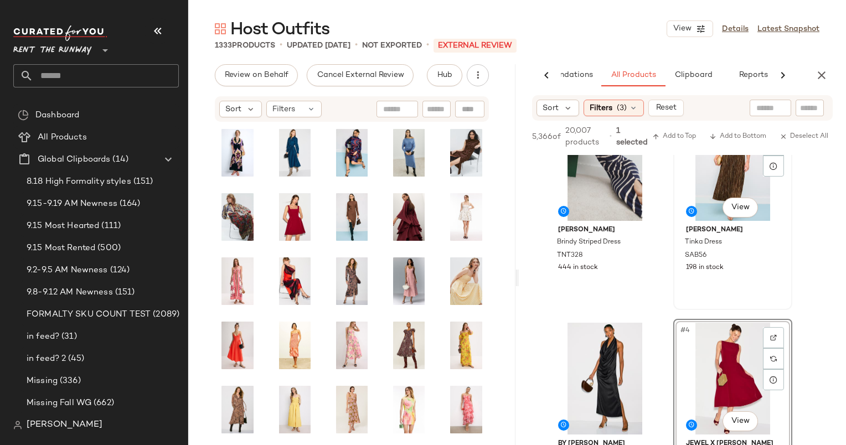
click at [595, 197] on div "#2 View" at bounding box center [732, 165] width 111 height 112
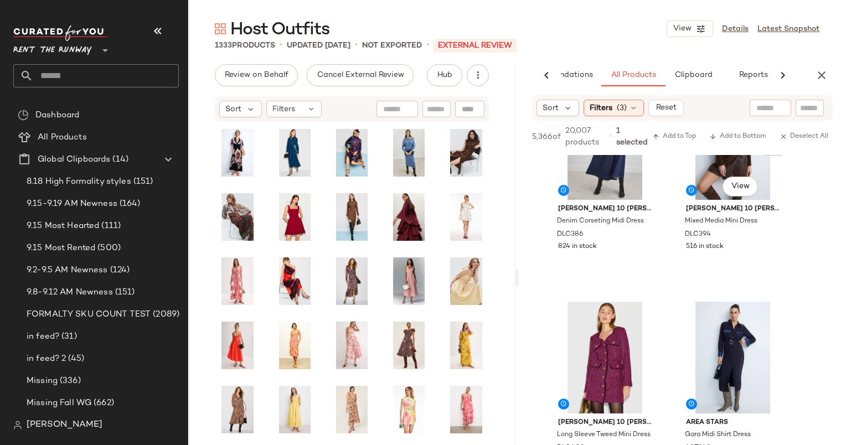
scroll to position [488, 0]
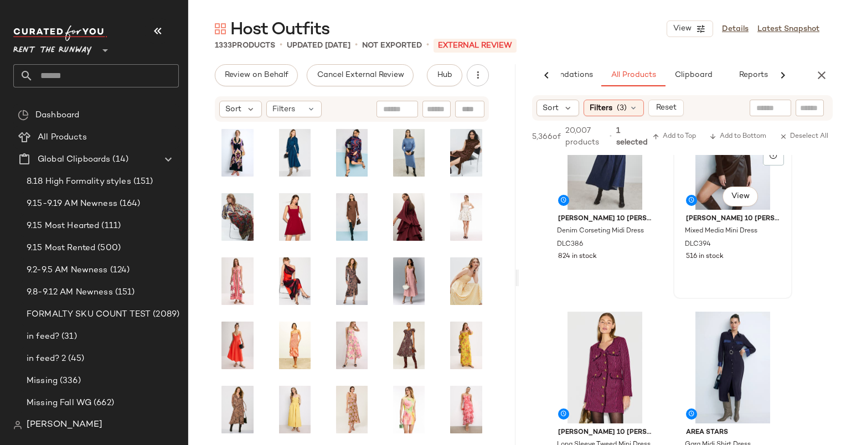
click at [595, 159] on div "#6 View" at bounding box center [732, 154] width 111 height 112
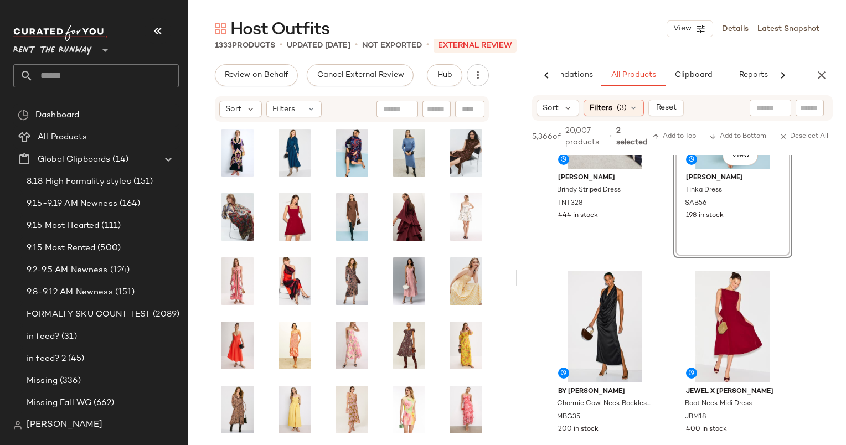
scroll to position [0, 0]
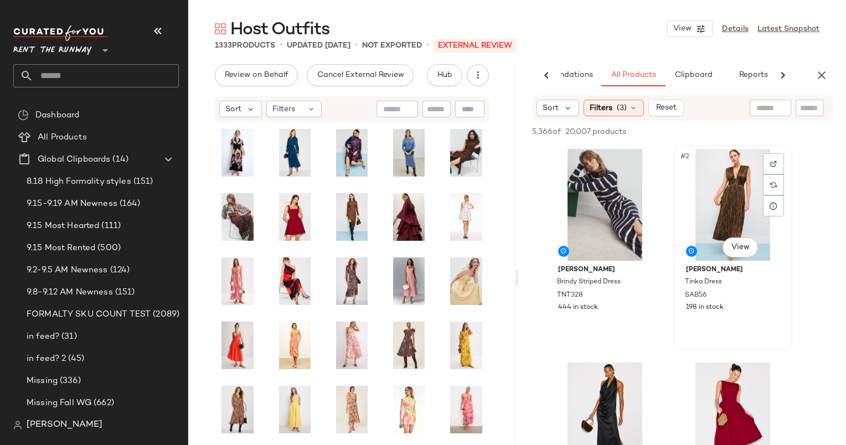
click at [595, 197] on div "#2 View" at bounding box center [732, 205] width 111 height 112
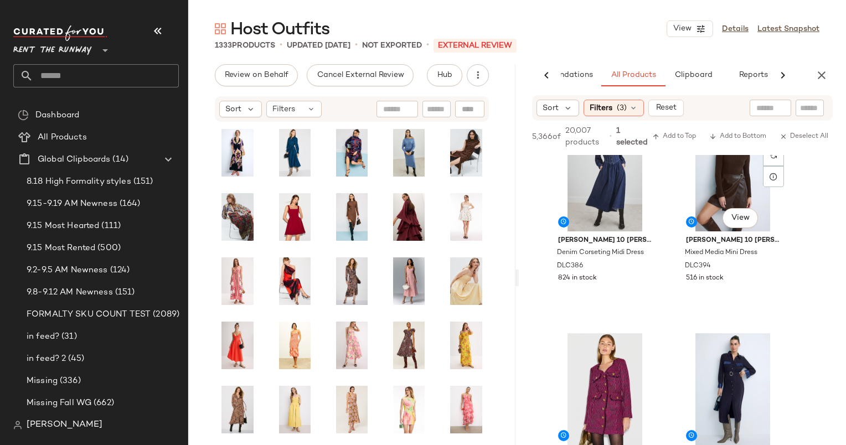
scroll to position [467, 0]
click at [595, 195] on div "#6 View" at bounding box center [732, 175] width 111 height 112
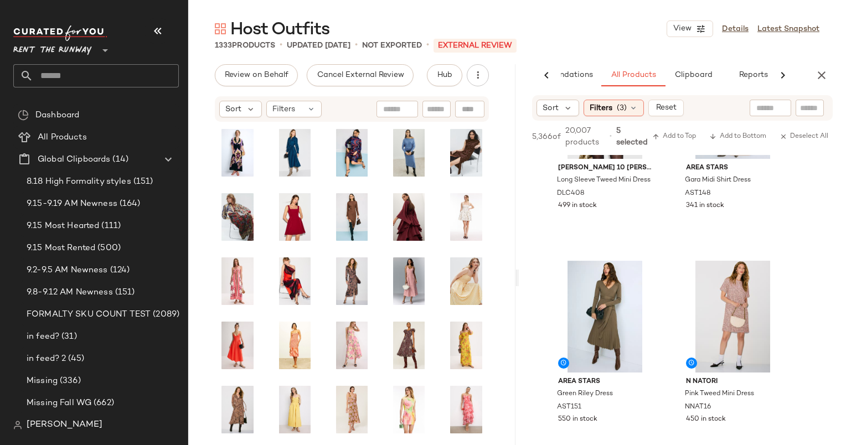
scroll to position [759, 0]
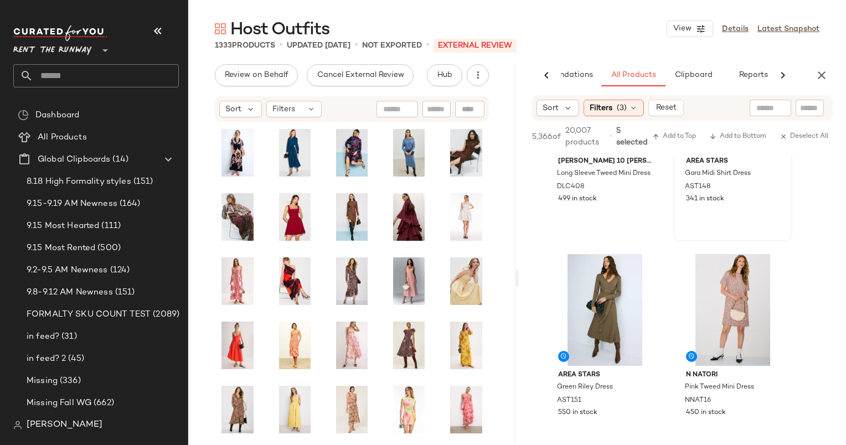
click at [595, 225] on div "#8 View Area Stars Gara Midi Shirt Dress AST148 341 in stock" at bounding box center [732, 139] width 117 height 203
click at [595, 283] on div "#9 View" at bounding box center [604, 310] width 111 height 112
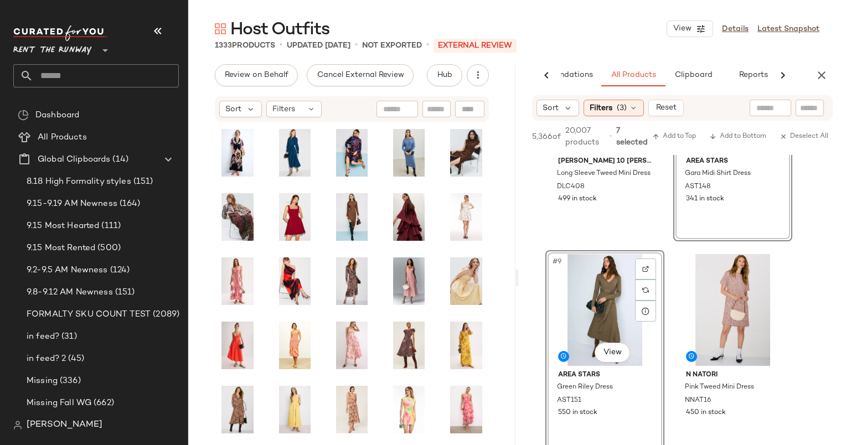
scroll to position [979, 0]
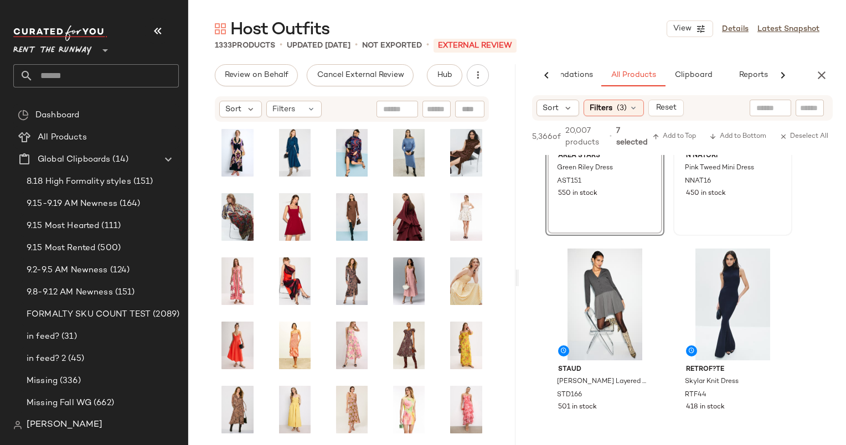
click at [595, 209] on div "#10 View N Natori Pink Tweed Mini Dress NNAT16 450 in stock" at bounding box center [732, 133] width 117 height 203
click at [595, 137] on span "Add to Top" at bounding box center [674, 137] width 44 height 8
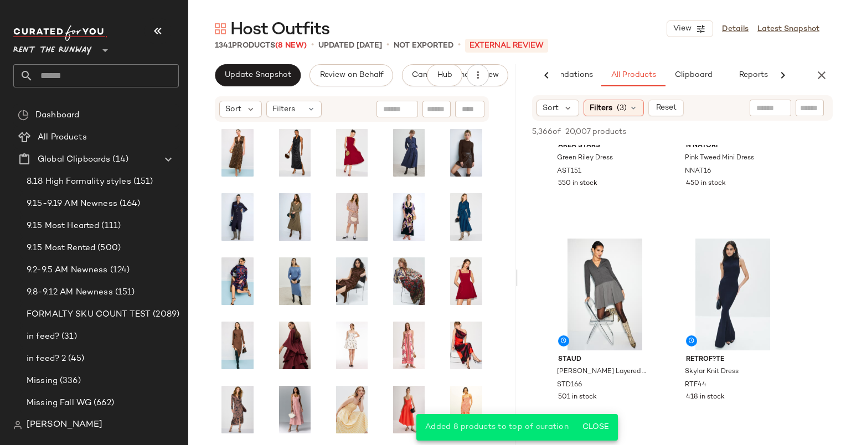
click at [595, 66] on div "AI Recommendations All Products Clipboard Reports" at bounding box center [682, 75] width 327 height 22
click at [595, 73] on div "AI Recommendations All Products Clipboard Reports" at bounding box center [682, 75] width 327 height 22
click at [595, 80] on icon "button" at bounding box center [821, 75] width 13 height 13
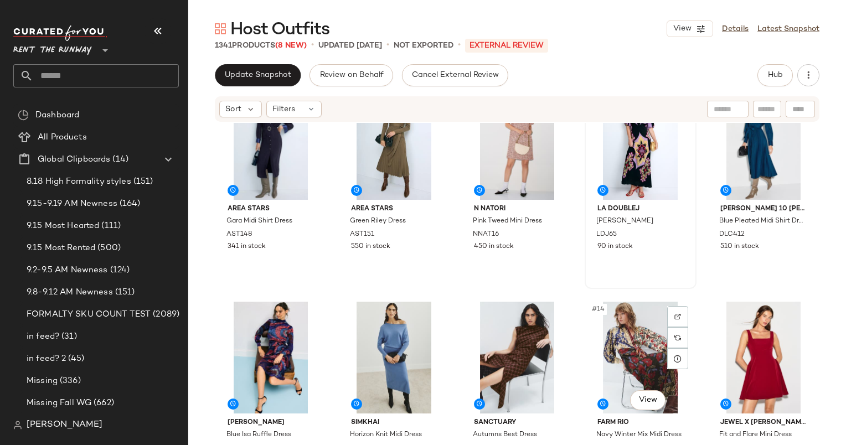
scroll to position [292, 0]
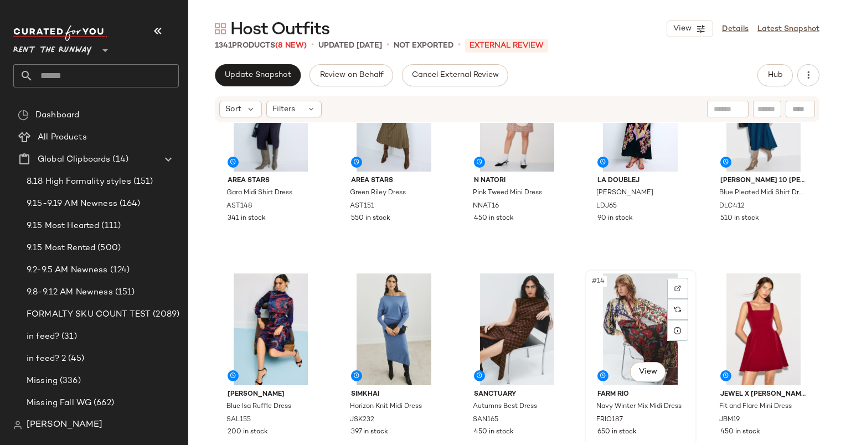
click at [595, 339] on div "#14 View" at bounding box center [640, 329] width 104 height 112
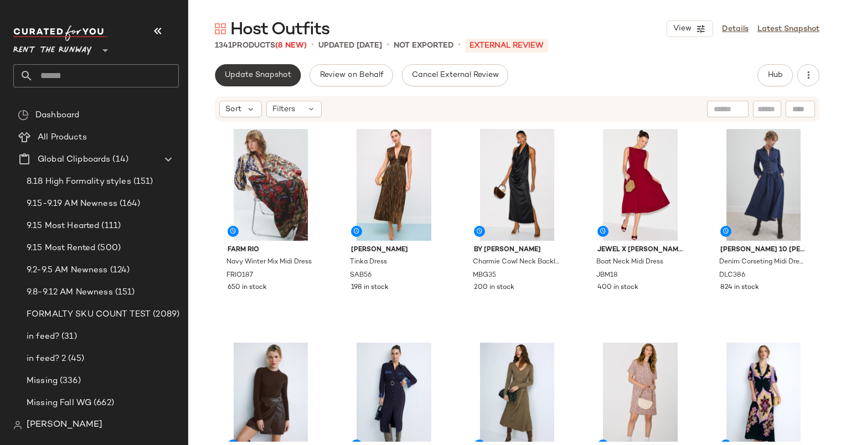
click at [265, 77] on span "Update Snapshot" at bounding box center [257, 75] width 67 height 9
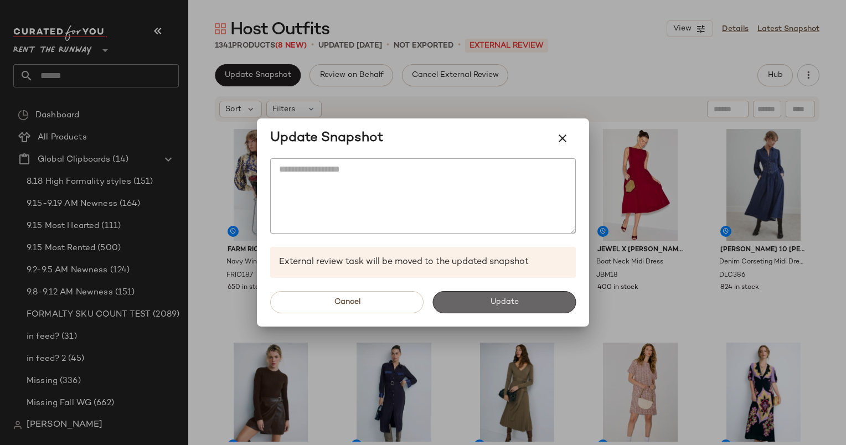
click at [490, 310] on button "Update" at bounding box center [503, 302] width 143 height 22
